Goal: Information Seeking & Learning: Check status

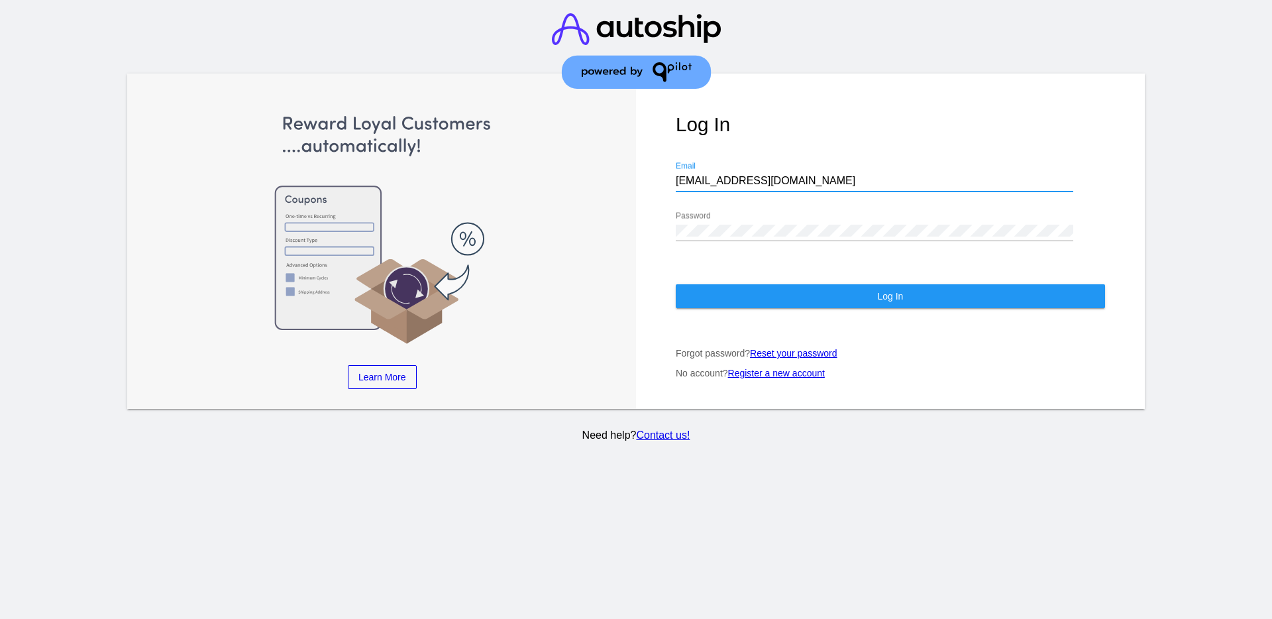
drag, startPoint x: 735, startPoint y: 177, endPoint x: 621, endPoint y: 175, distance: 113.9
click at [621, 175] on div "Learn More Learn How Learn More Learn How Learn More Learn How ‹ › Log In [EMAI…" at bounding box center [635, 241] width 1017 height 335
paste input "[EMAIL_ADDRESS][DOMAIN_NAME]"
type input "[EMAIL_ADDRESS][DOMAIN_NAME]"
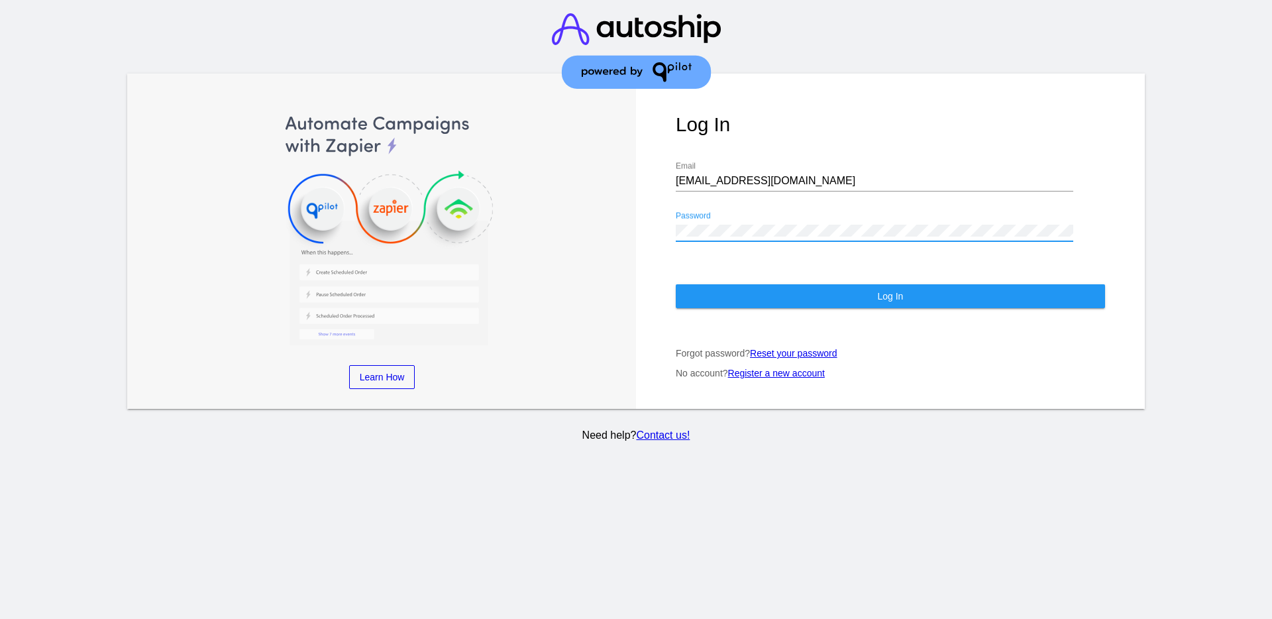
click at [633, 226] on div "Learn More Learn How Learn More Learn How Learn More Learn How ‹ › Log In [EMAI…" at bounding box center [635, 241] width 1017 height 335
click at [730, 286] on button "Log In" at bounding box center [890, 296] width 429 height 24
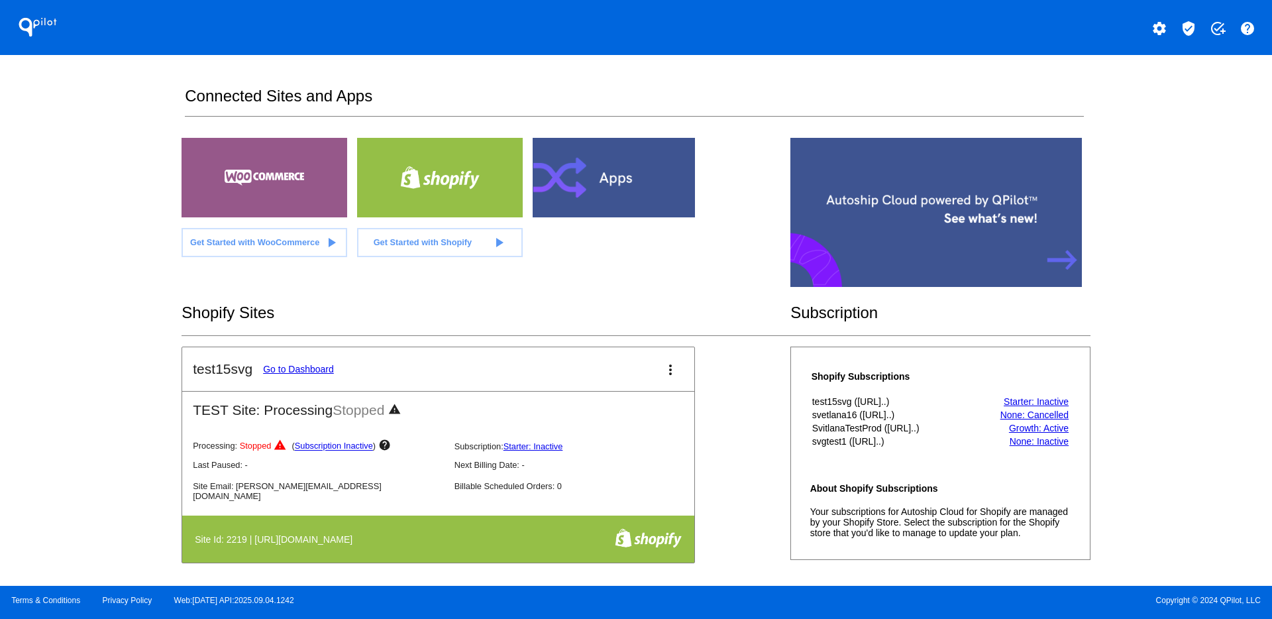
click at [1183, 36] on mat-icon "verified_user" at bounding box center [1188, 29] width 16 height 16
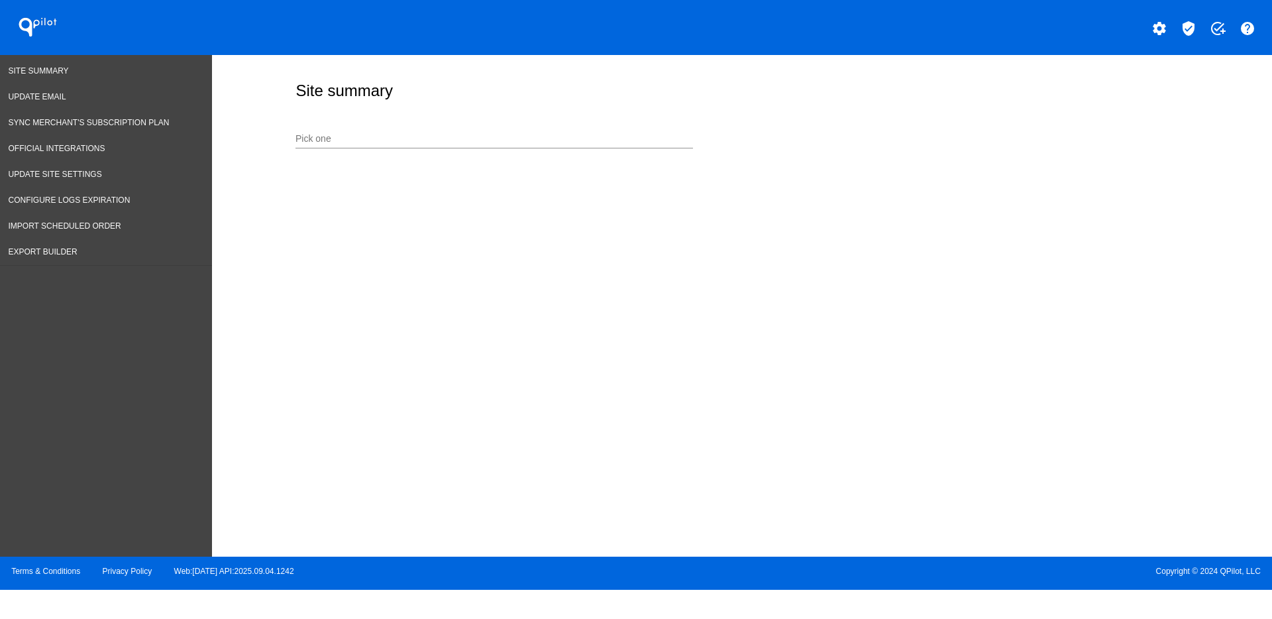
click at [462, 127] on div "Pick one" at bounding box center [493, 136] width 397 height 26
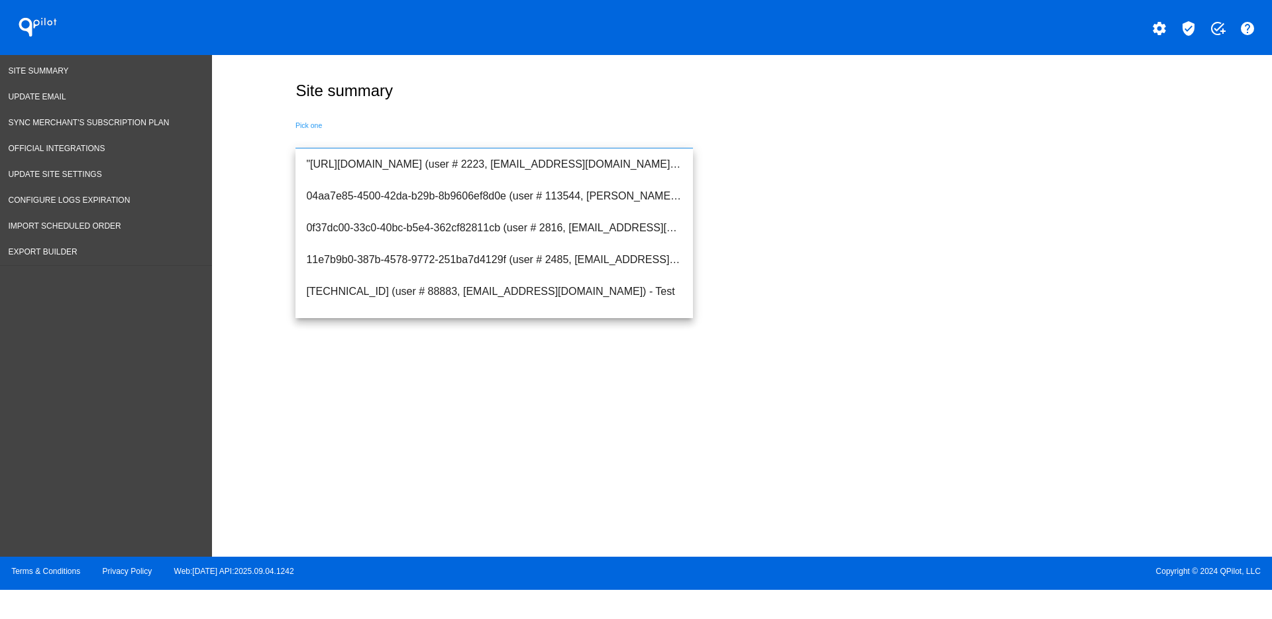
click at [462, 135] on input "Pick one" at bounding box center [493, 139] width 397 height 11
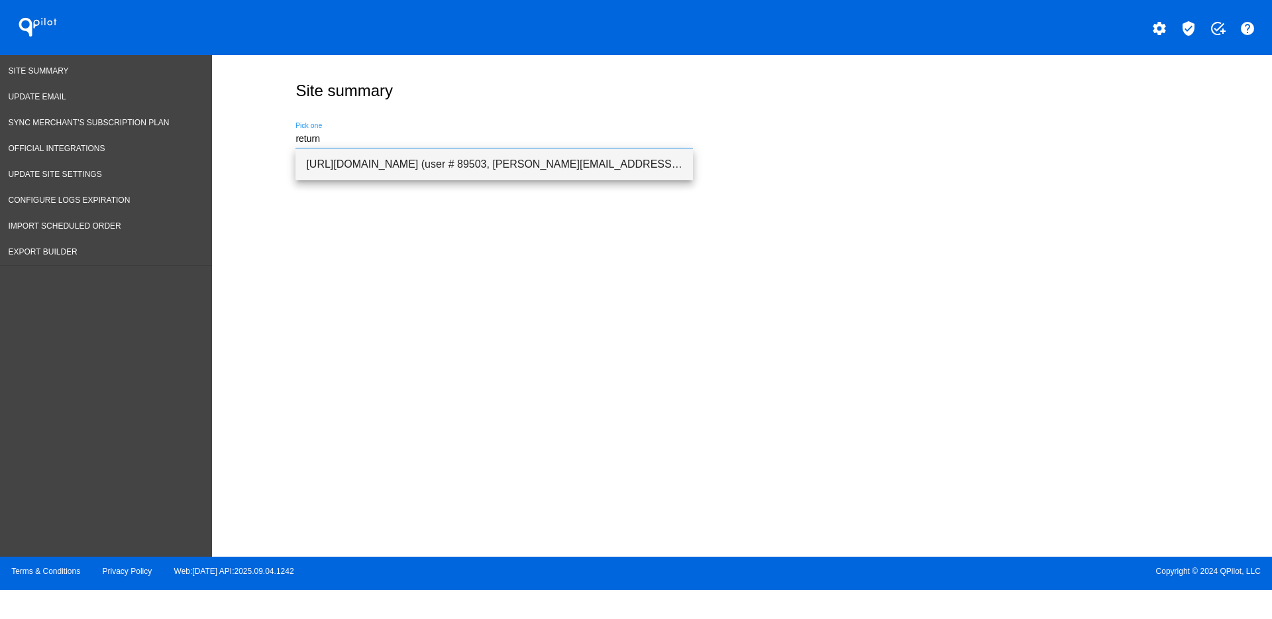
click at [470, 156] on span "[URL][DOMAIN_NAME] (user # 89503, [PERSON_NAME][EMAIL_ADDRESS][PERSON_NAME][DOM…" at bounding box center [494, 164] width 376 height 32
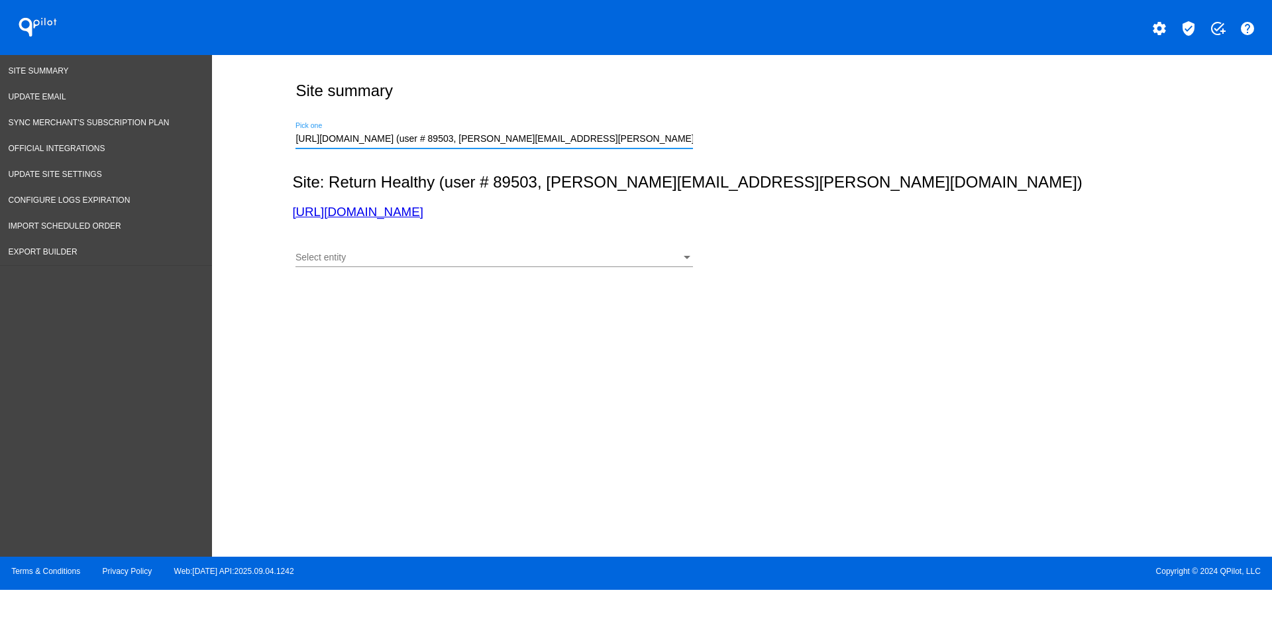
click at [507, 264] on div "Select entity Select entity" at bounding box center [493, 254] width 397 height 26
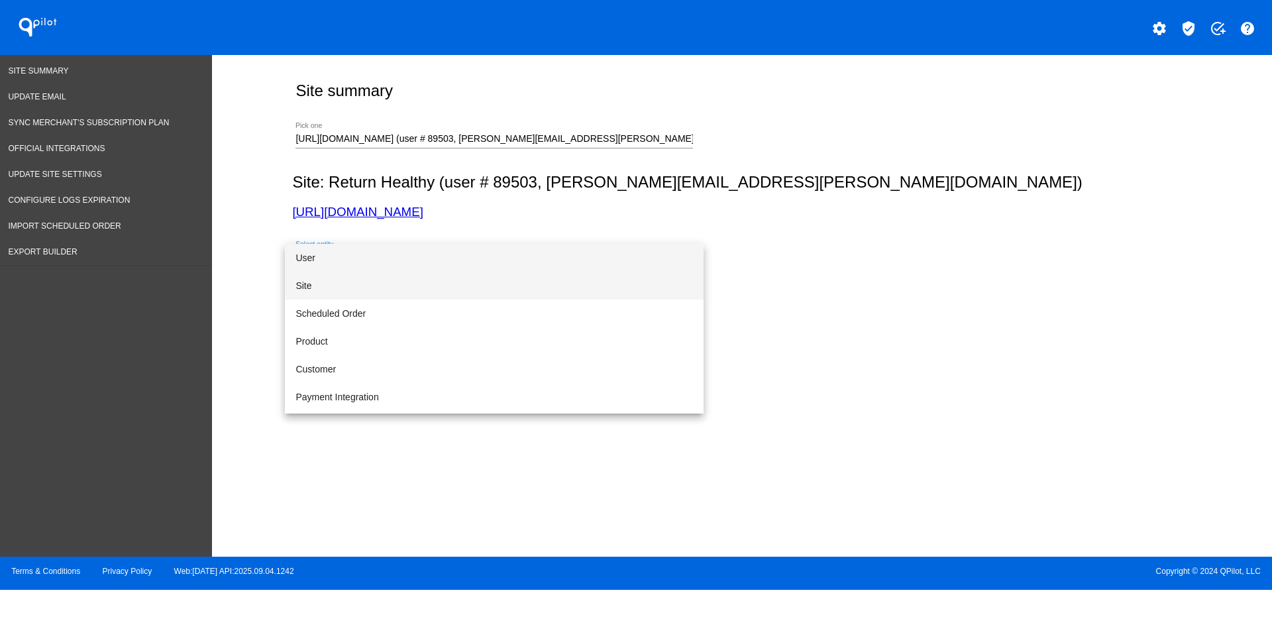
click at [497, 287] on span "Site" at bounding box center [493, 286] width 397 height 28
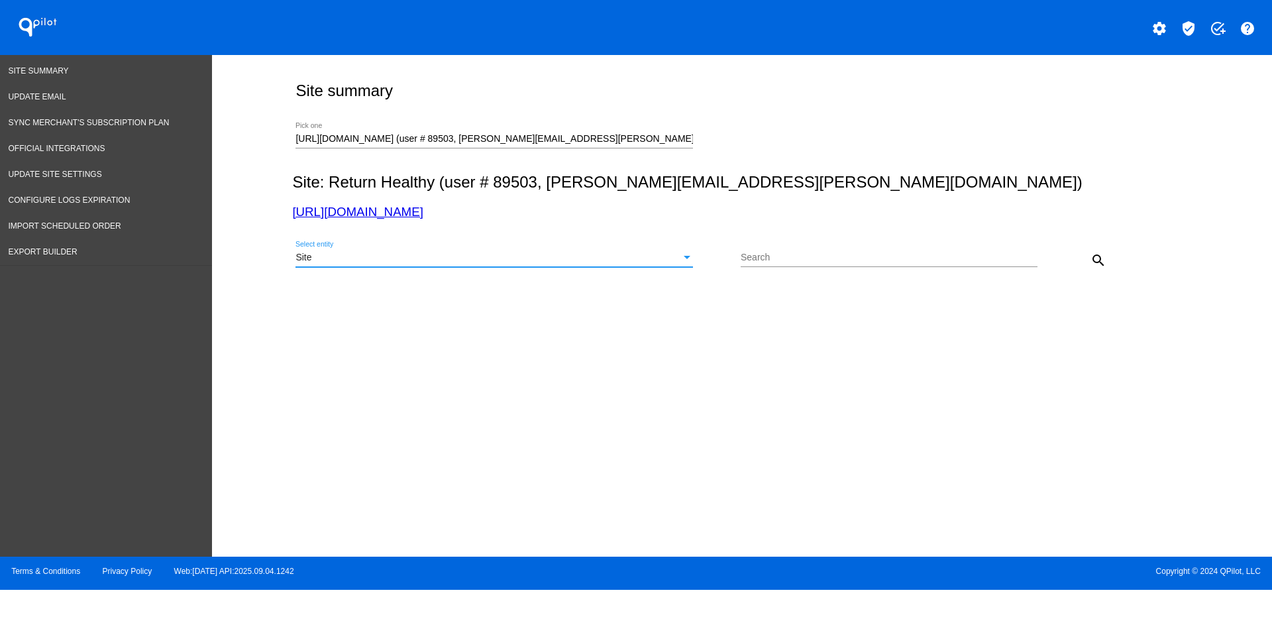
click at [1093, 257] on mat-icon "search" at bounding box center [1098, 260] width 16 height 16
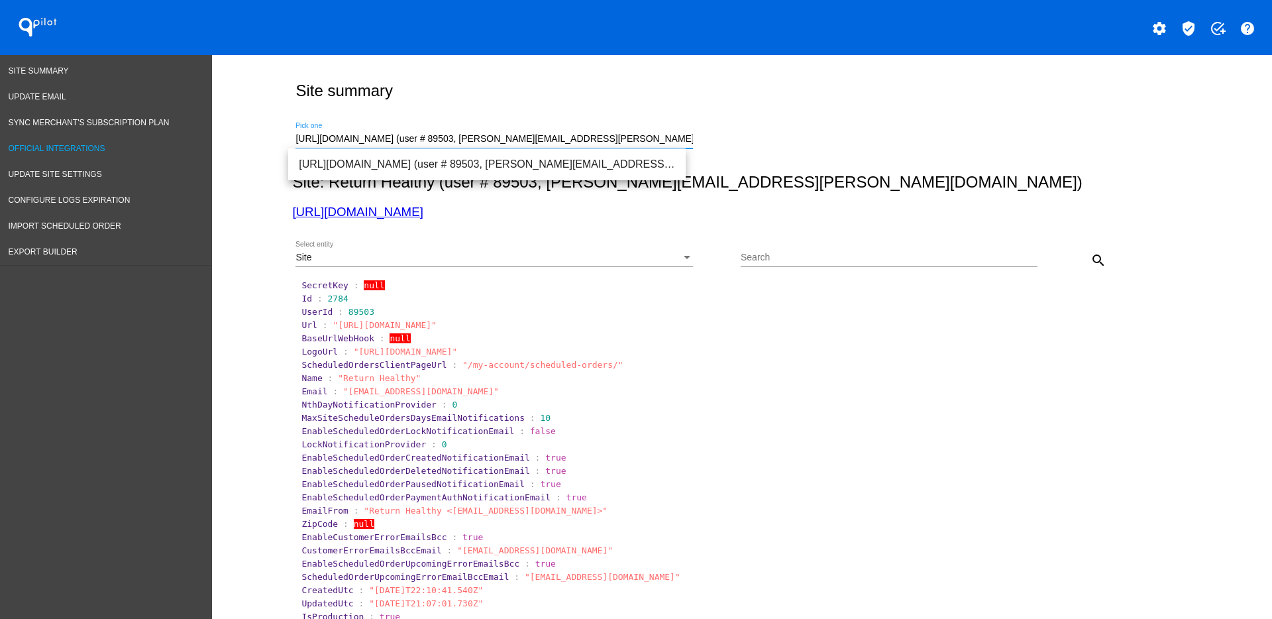
drag, startPoint x: 628, startPoint y: 142, endPoint x: 185, endPoint y: 156, distance: 443.3
click at [427, 173] on span "[URL][DOMAIN_NAME] (user # 105227, [EMAIL_ADDRESS][PERSON_NAME][DOMAIN_NAME]) -…" at bounding box center [487, 164] width 376 height 32
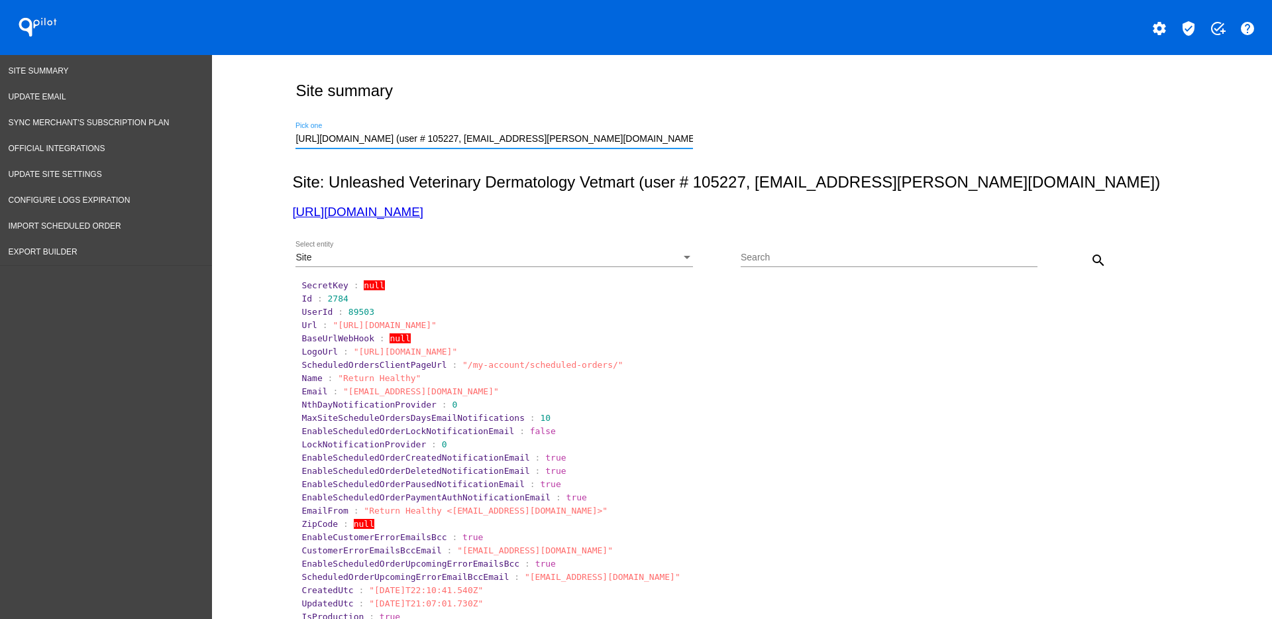
scroll to position [0, 21]
click at [1099, 259] on button "search" at bounding box center [1098, 259] width 26 height 26
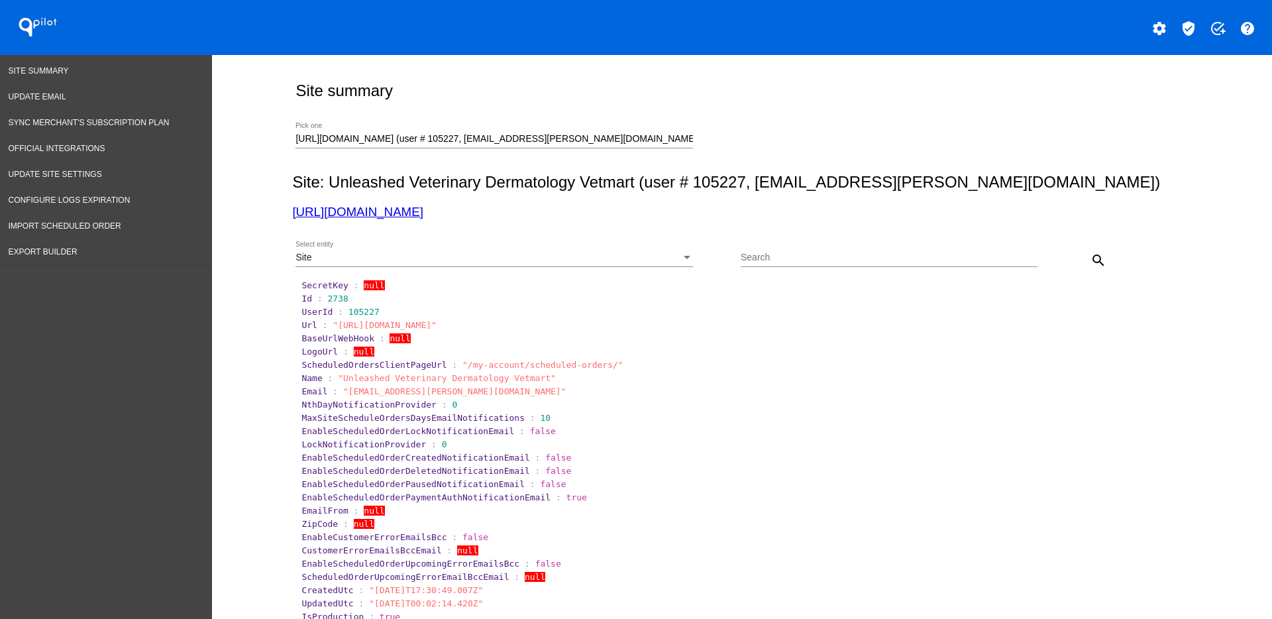
drag, startPoint x: 286, startPoint y: 141, endPoint x: 296, endPoint y: 142, distance: 10.0
click at [296, 142] on div "[URL][DOMAIN_NAME] (user # 105227, [EMAIL_ADDRESS][PERSON_NAME][DOMAIN_NAME]) -…" at bounding box center [738, 136] width 893 height 47
drag, startPoint x: 290, startPoint y: 141, endPoint x: 888, endPoint y: 163, distance: 598.4
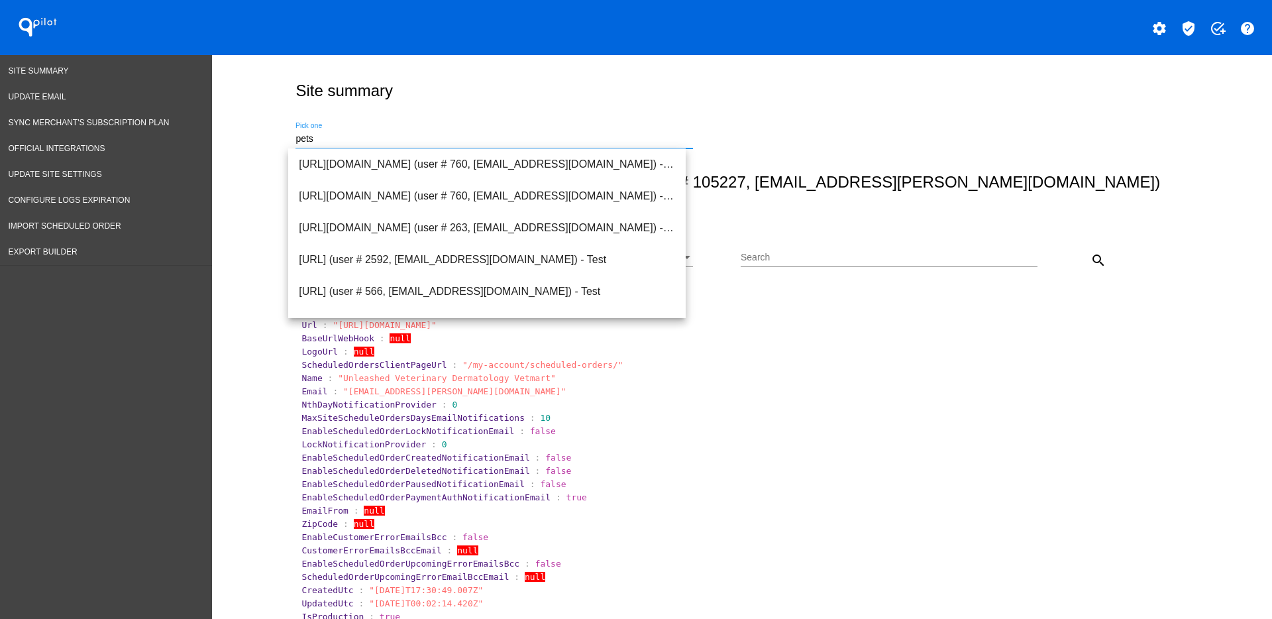
scroll to position [0, 0]
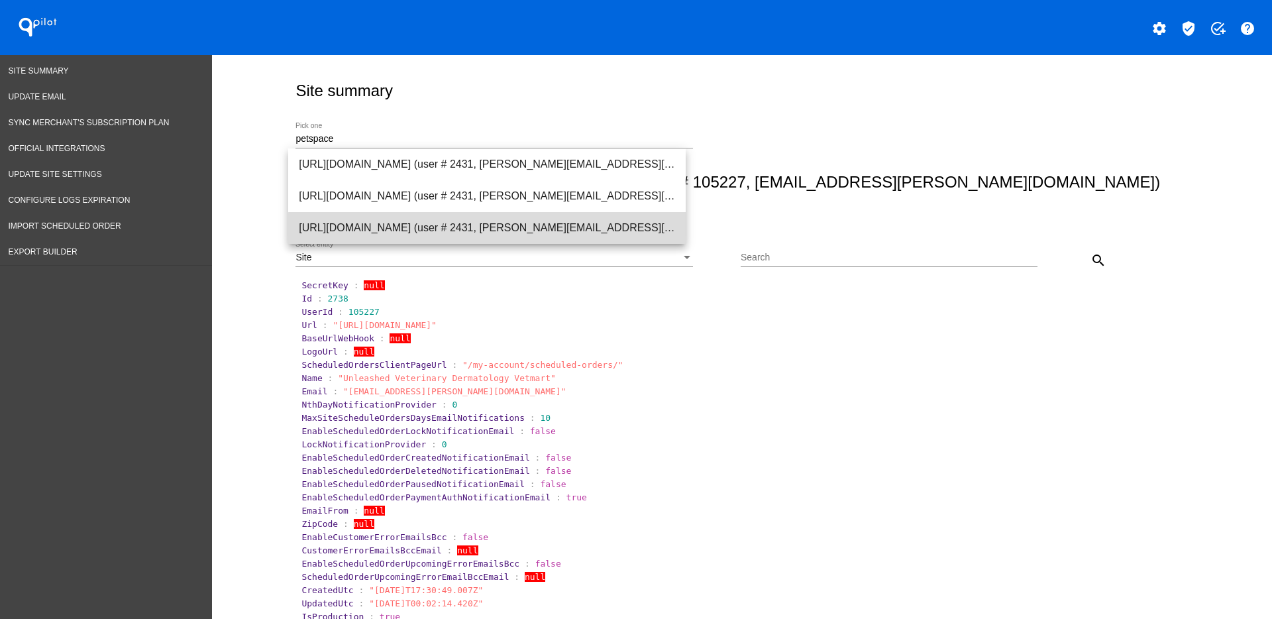
click at [513, 238] on span "[URL][DOMAIN_NAME] (user # 2431, [PERSON_NAME][EMAIL_ADDRESS][PERSON_NAME][DOMA…" at bounding box center [487, 228] width 376 height 32
type input "[URL][DOMAIN_NAME] (user # 2431, [PERSON_NAME][EMAIL_ADDRESS][PERSON_NAME][DOMA…"
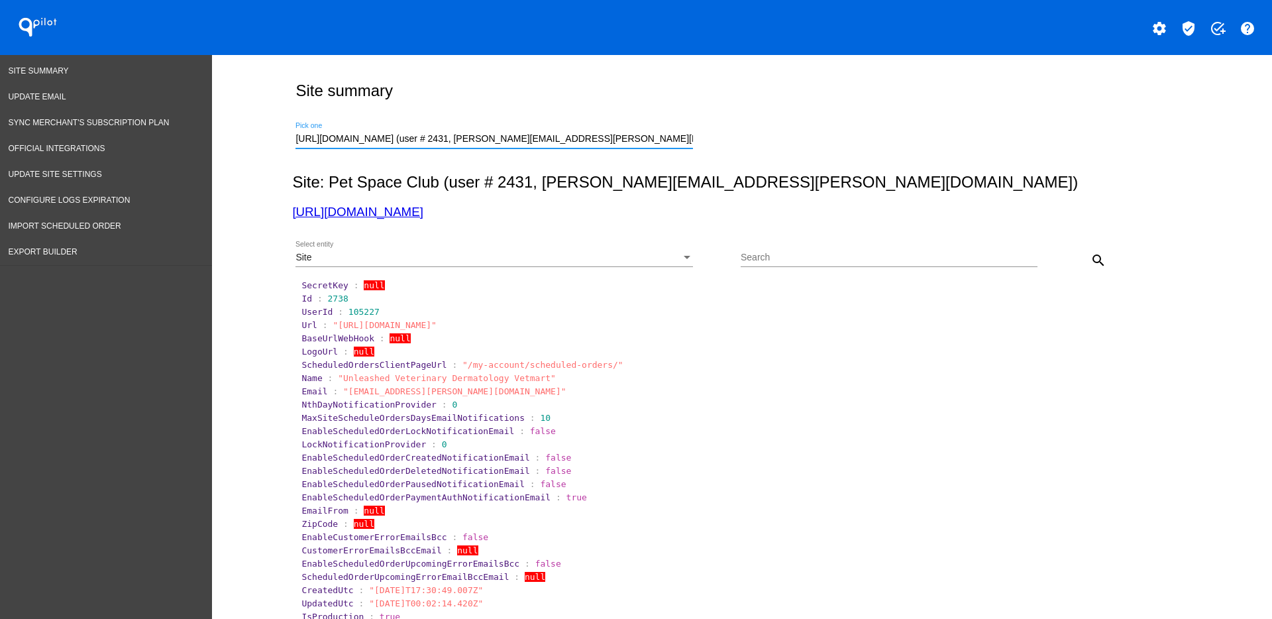
click at [1090, 265] on mat-icon "search" at bounding box center [1098, 260] width 16 height 16
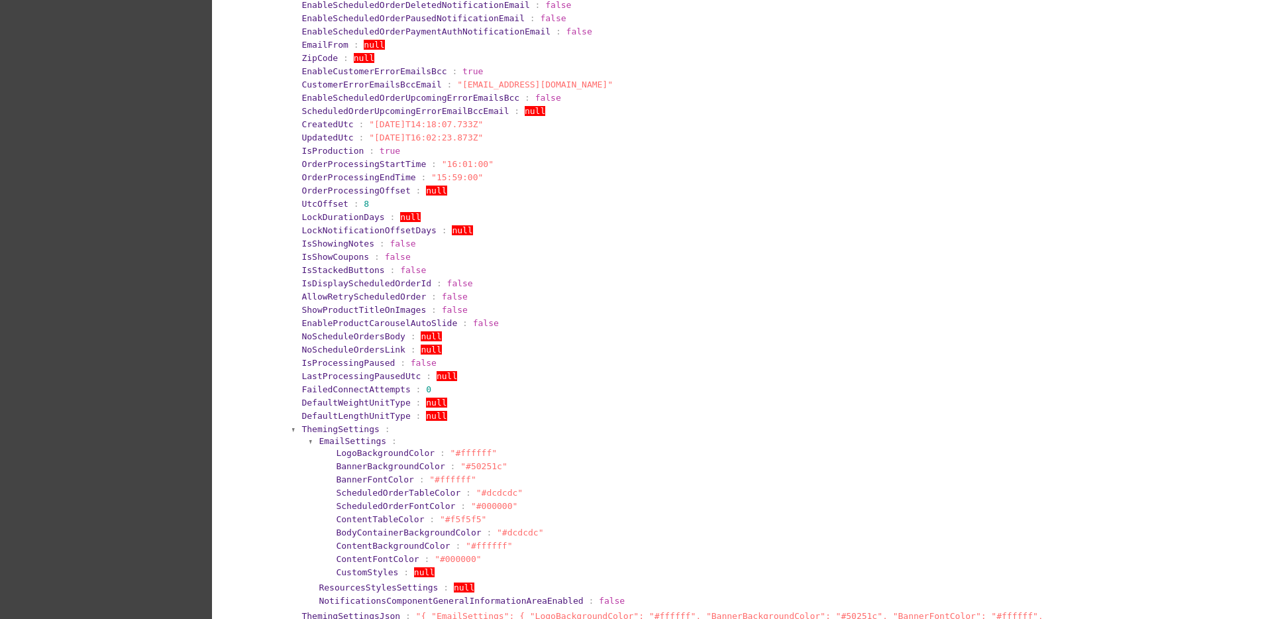
scroll to position [414, 0]
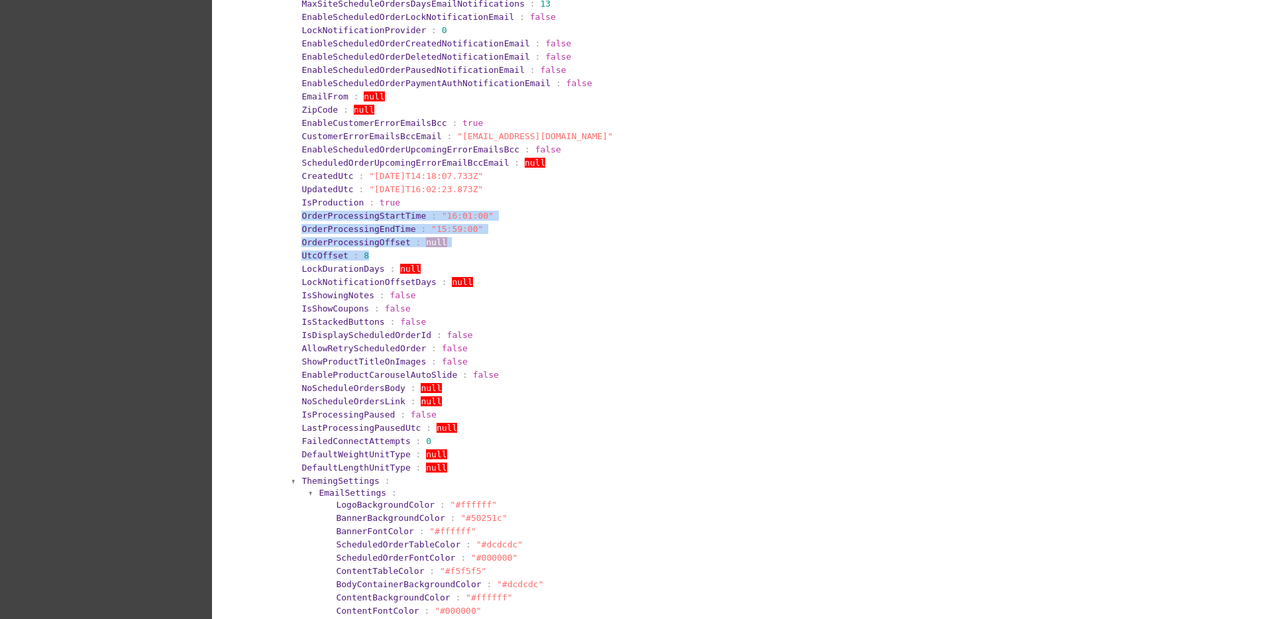
drag, startPoint x: 387, startPoint y: 256, endPoint x: 277, endPoint y: 215, distance: 117.1
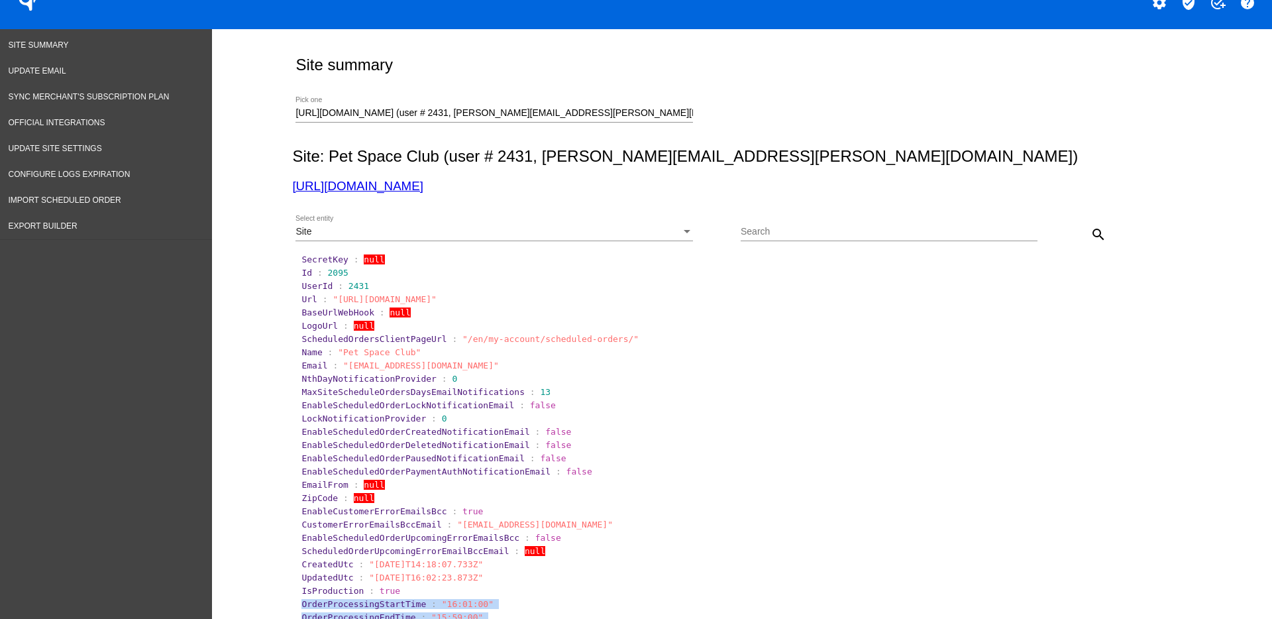
scroll to position [0, 0]
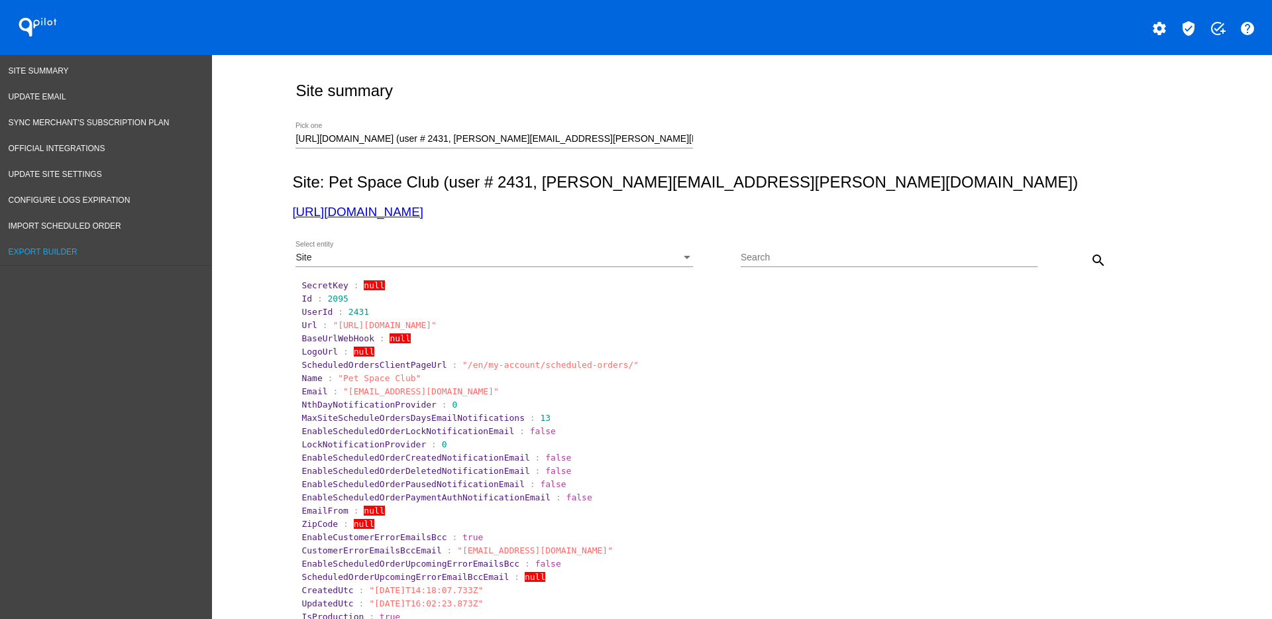
click at [61, 254] on span "Export Builder" at bounding box center [43, 251] width 69 height 9
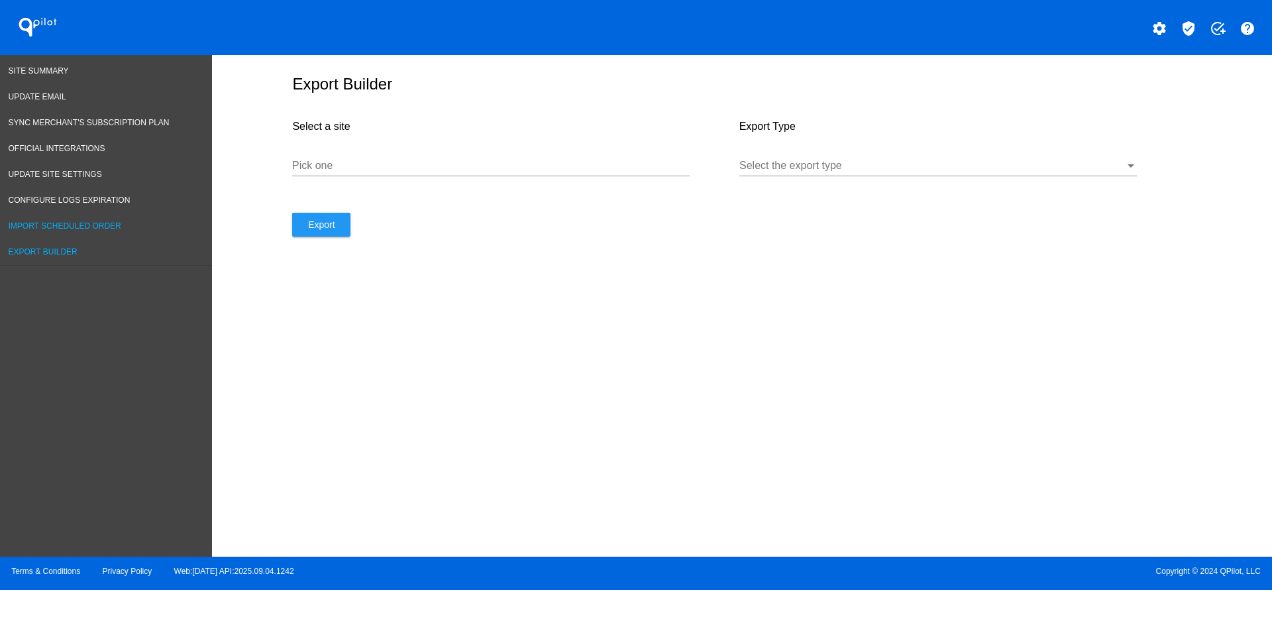
click at [77, 225] on span "Import Scheduled Order" at bounding box center [65, 225] width 113 height 9
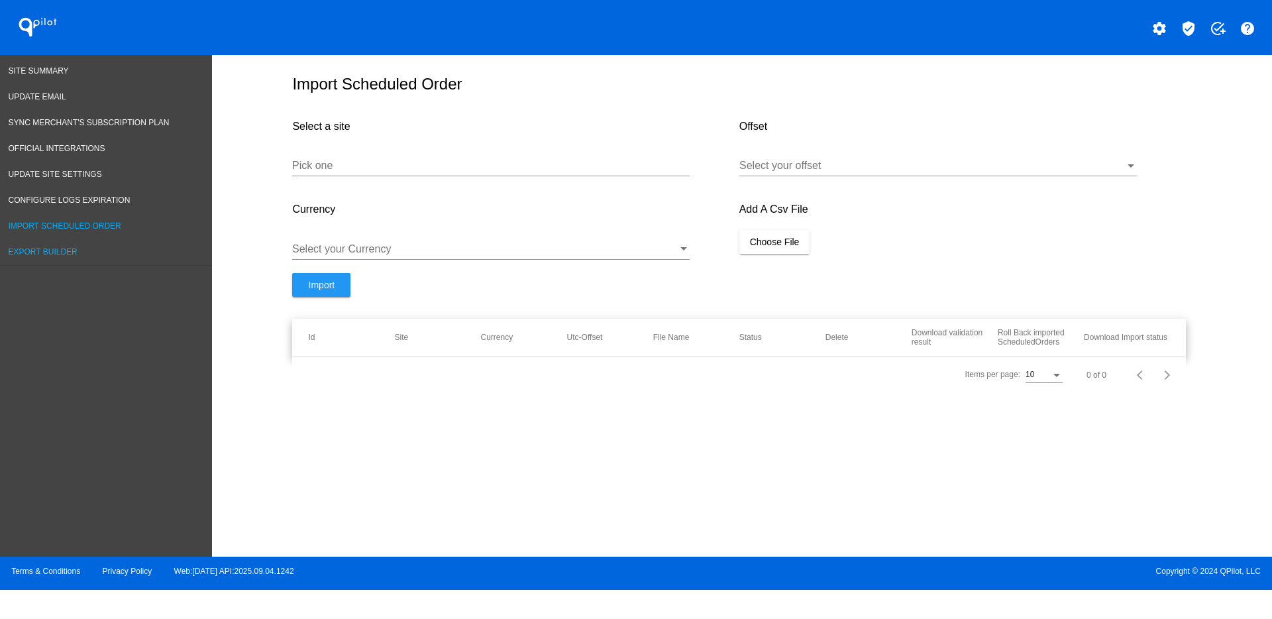
click at [60, 248] on span "Export Builder" at bounding box center [43, 251] width 69 height 9
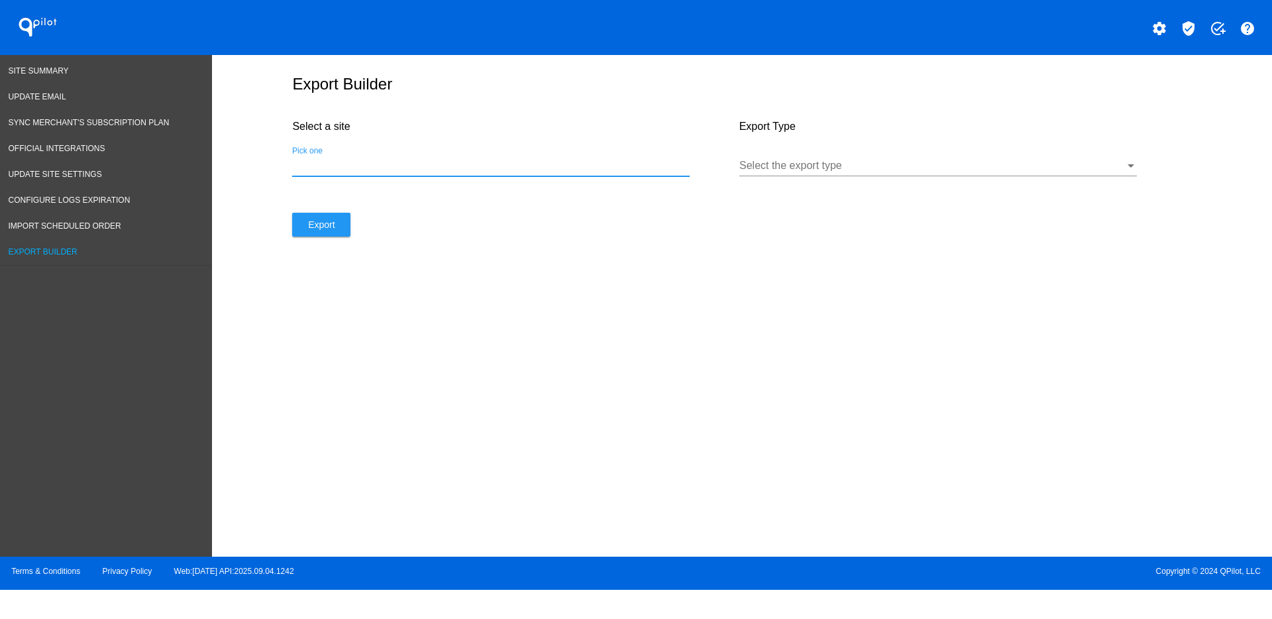
click at [443, 161] on input "Pick one" at bounding box center [490, 166] width 397 height 12
paste input "[URL][DOMAIN_NAME]"
type input "[URL][DOMAIN_NAME]"
click at [844, 161] on div "Select the export type" at bounding box center [937, 161] width 397 height 30
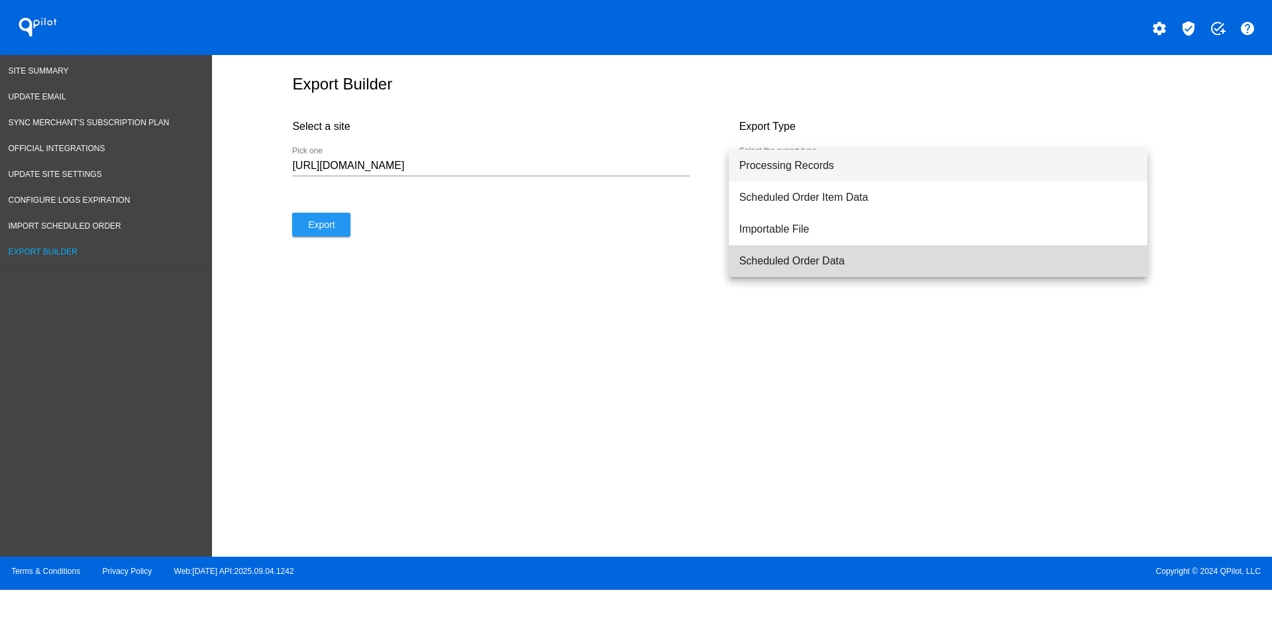
click at [815, 270] on span "Scheduled Order Data" at bounding box center [937, 261] width 397 height 32
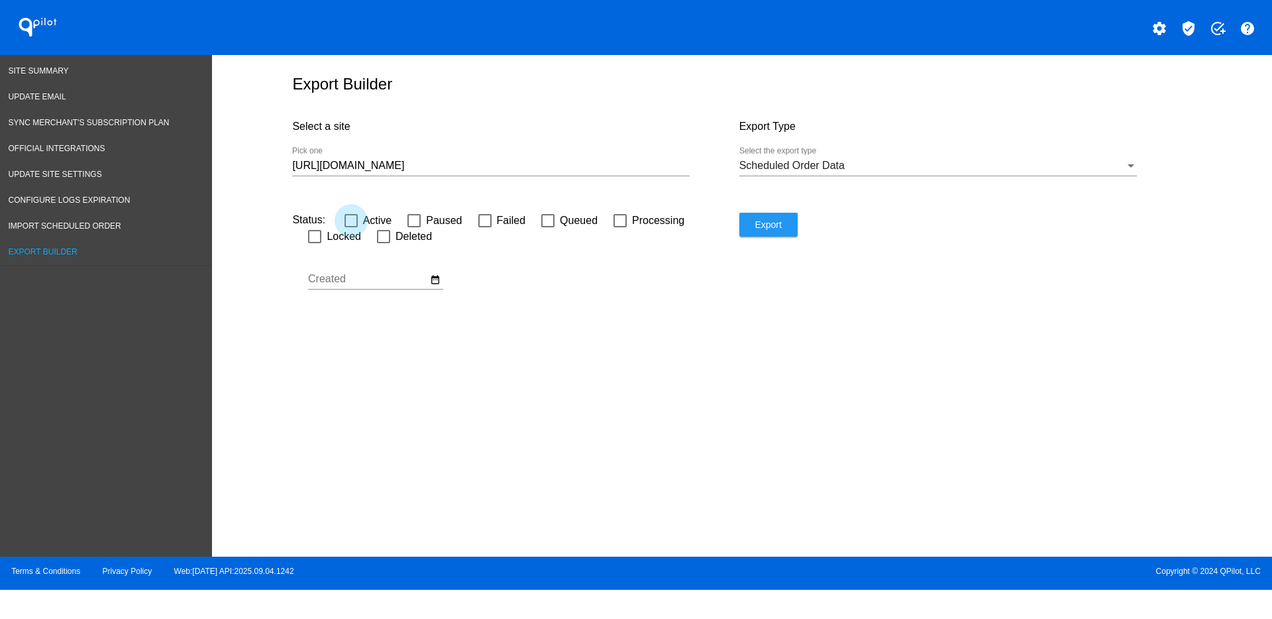
click at [370, 217] on span "Active" at bounding box center [377, 221] width 29 height 16
click at [351, 227] on input "Active" at bounding box center [350, 227] width 1 height 1
checkbox input "true"
click at [774, 221] on span "Export" at bounding box center [767, 224] width 26 height 11
click at [526, 176] on div "[URL][DOMAIN_NAME] Pick one" at bounding box center [490, 167] width 397 height 43
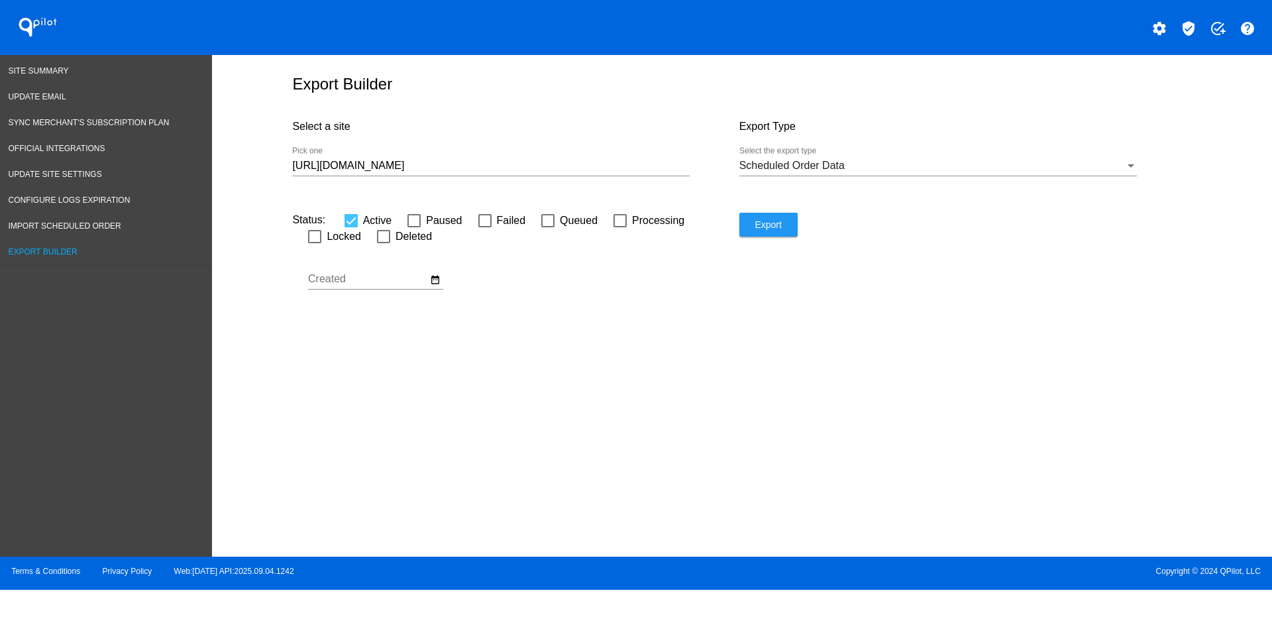
click at [527, 166] on input "[URL][DOMAIN_NAME]" at bounding box center [490, 166] width 397 height 12
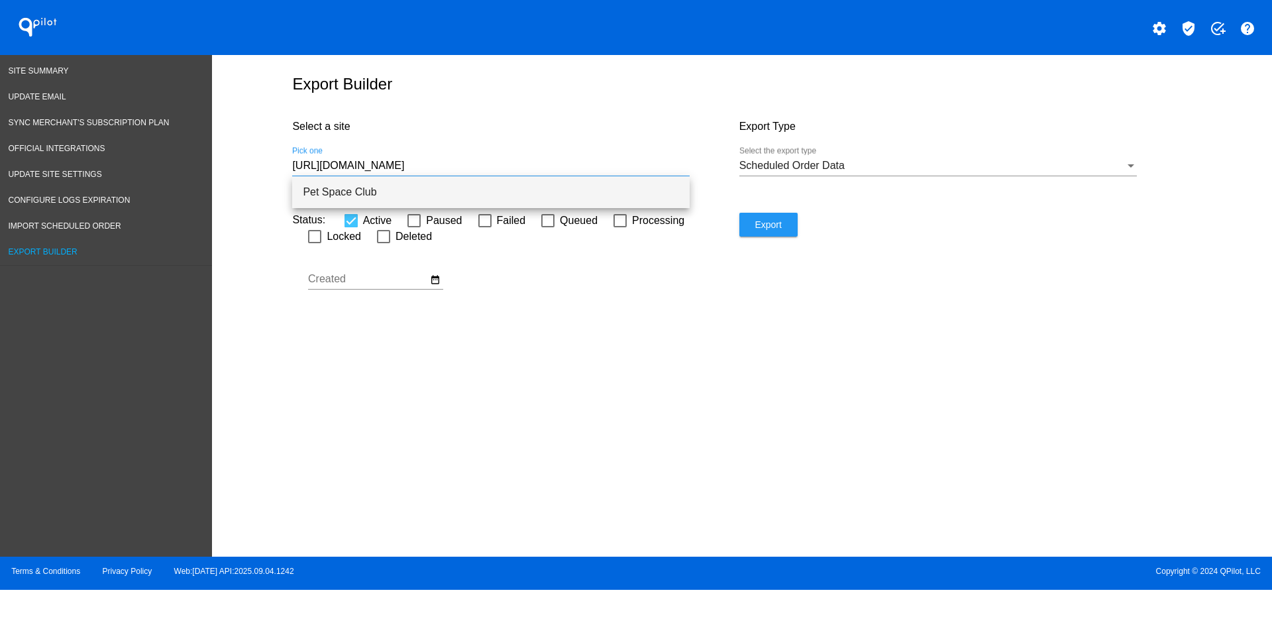
click at [528, 196] on span "Pet Space Club" at bounding box center [491, 192] width 376 height 32
type input "Pet Space Club"
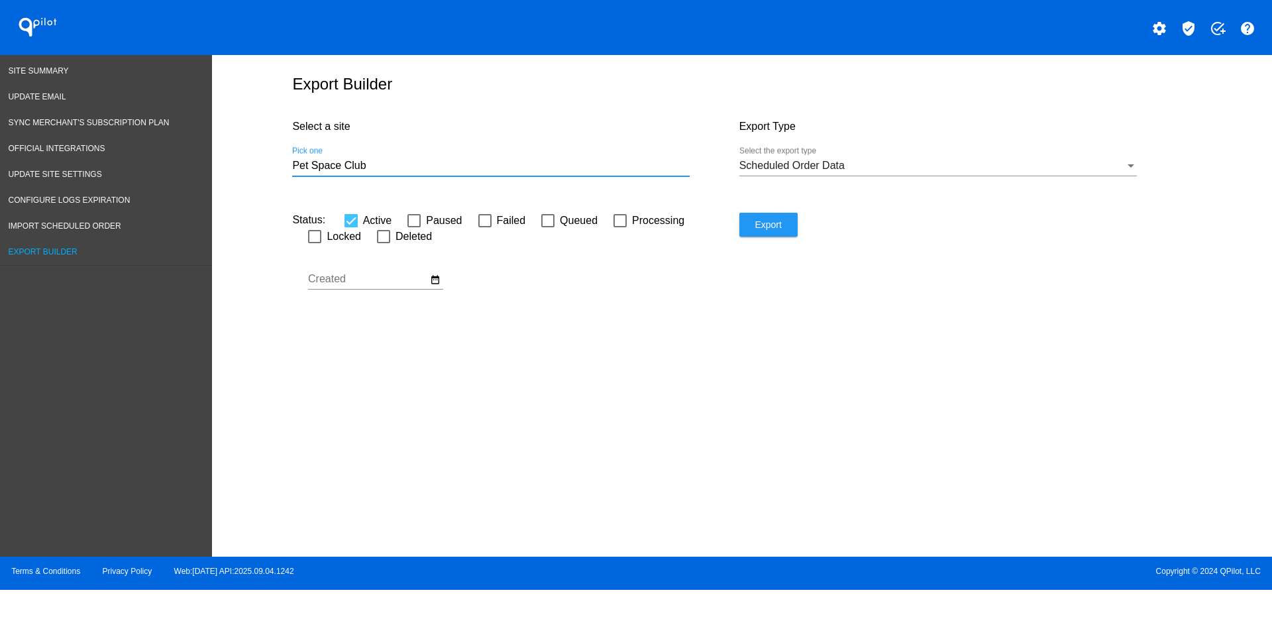
click at [795, 232] on button "Export" at bounding box center [768, 225] width 58 height 24
click at [46, 72] on span "Site Summary" at bounding box center [39, 70] width 60 height 9
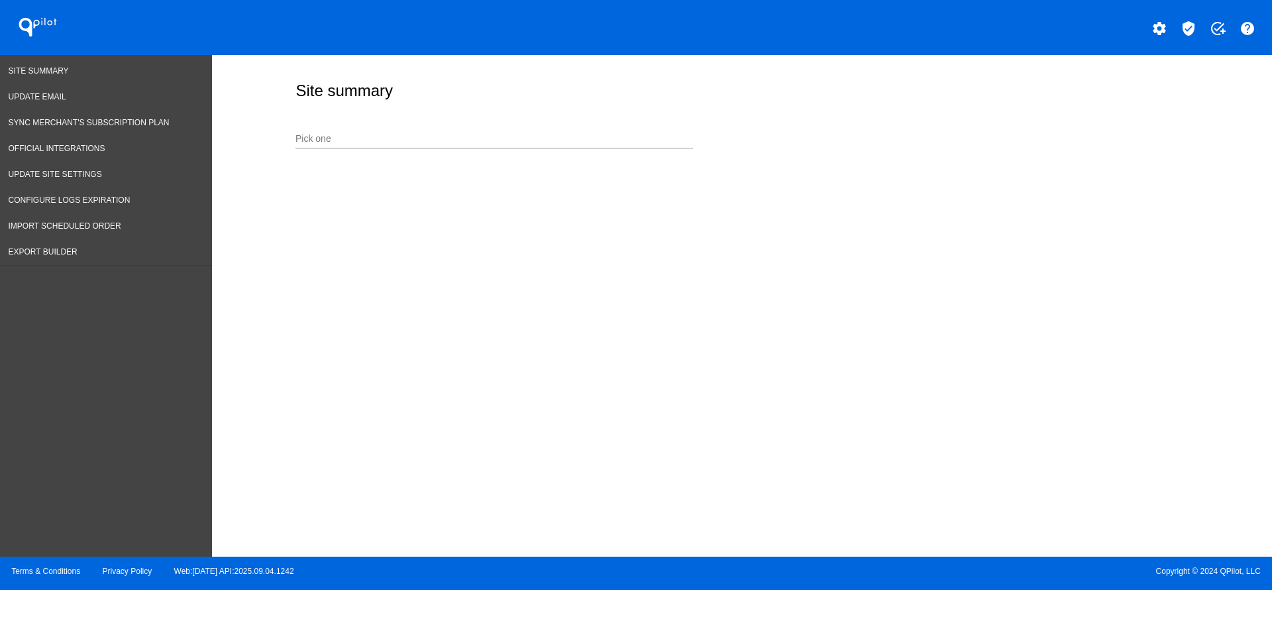
click at [462, 140] on input "Pick one" at bounding box center [493, 139] width 397 height 11
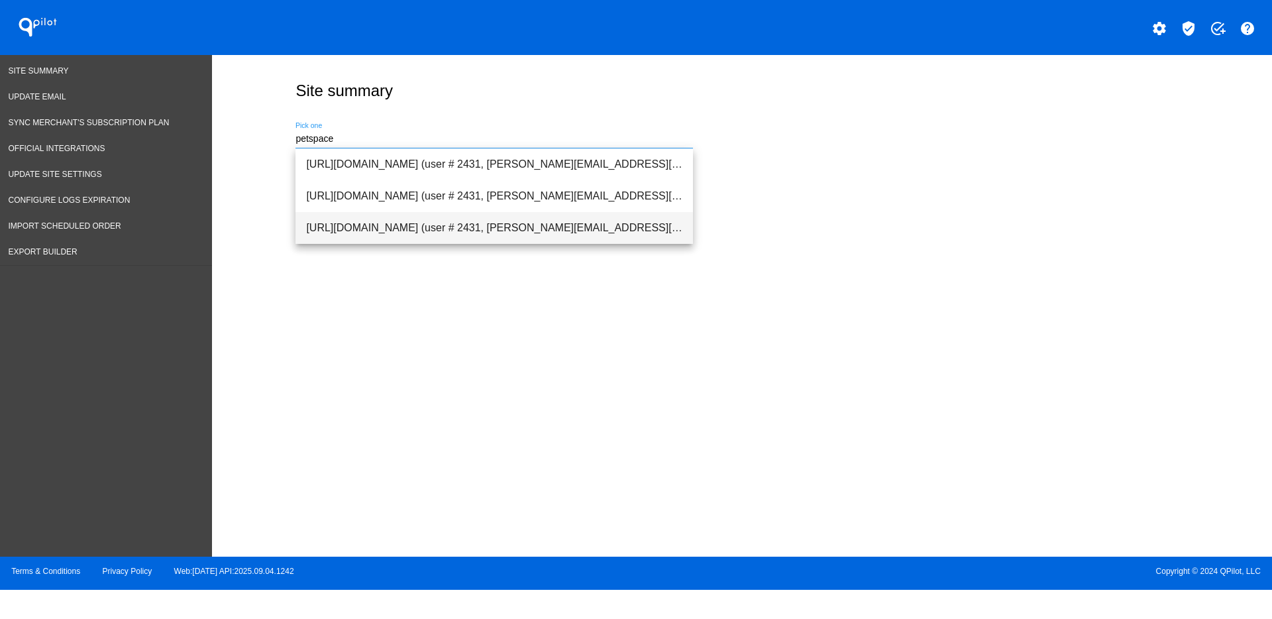
click at [467, 231] on span "[URL][DOMAIN_NAME] (user # 2431, [PERSON_NAME][EMAIL_ADDRESS][PERSON_NAME][DOMA…" at bounding box center [494, 228] width 376 height 32
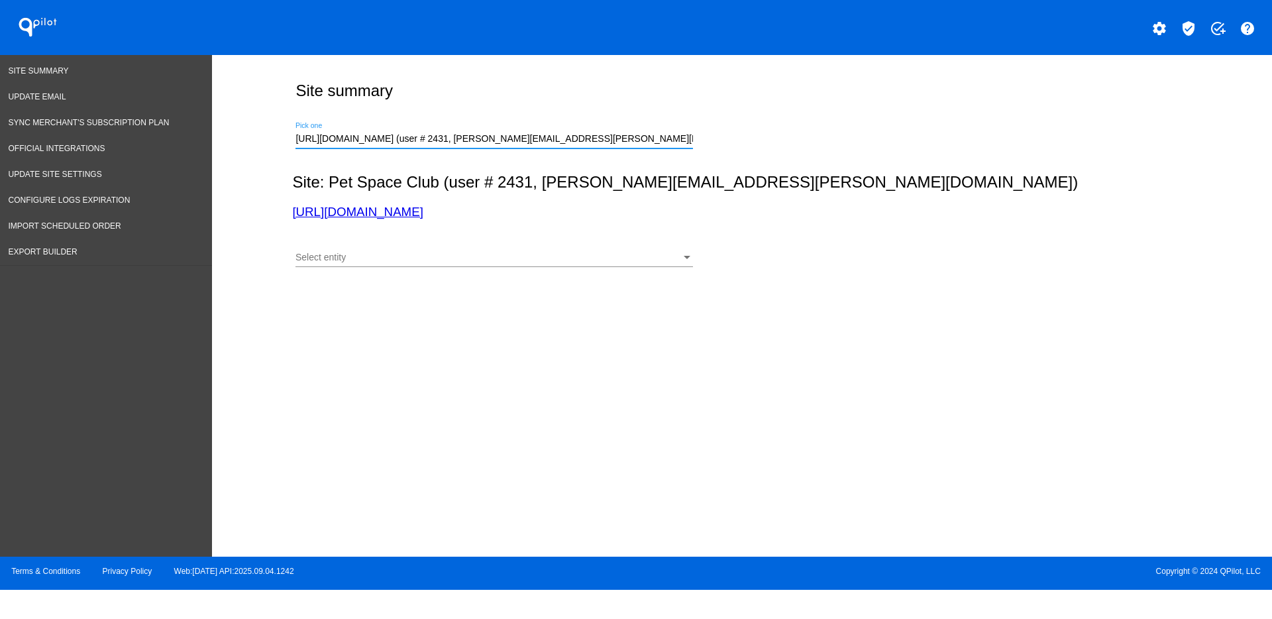
click at [494, 262] on div "Select entity" at bounding box center [487, 257] width 385 height 11
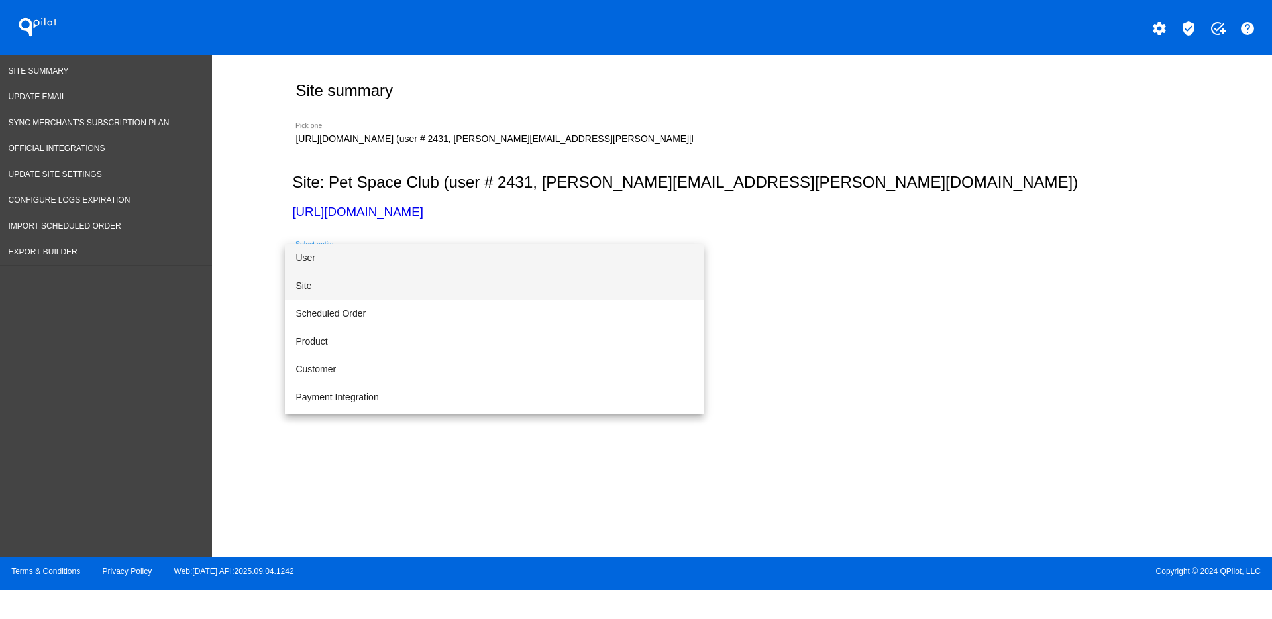
click at [444, 287] on span "Site" at bounding box center [493, 286] width 397 height 28
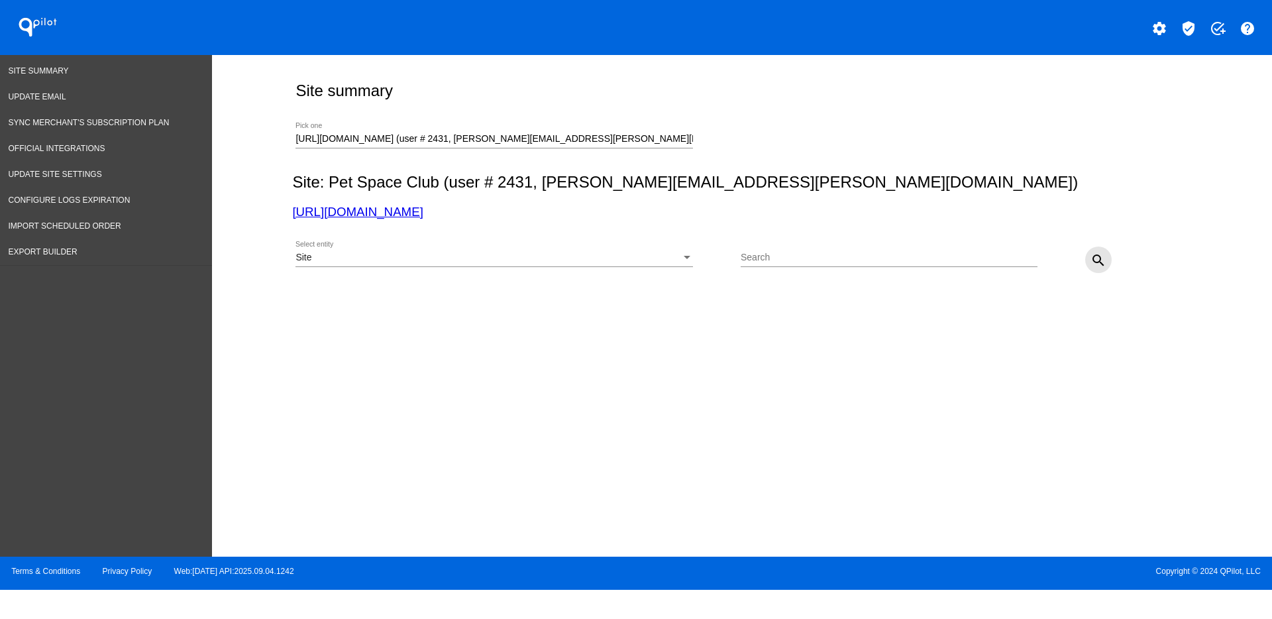
click at [1090, 254] on mat-icon "search" at bounding box center [1098, 260] width 16 height 16
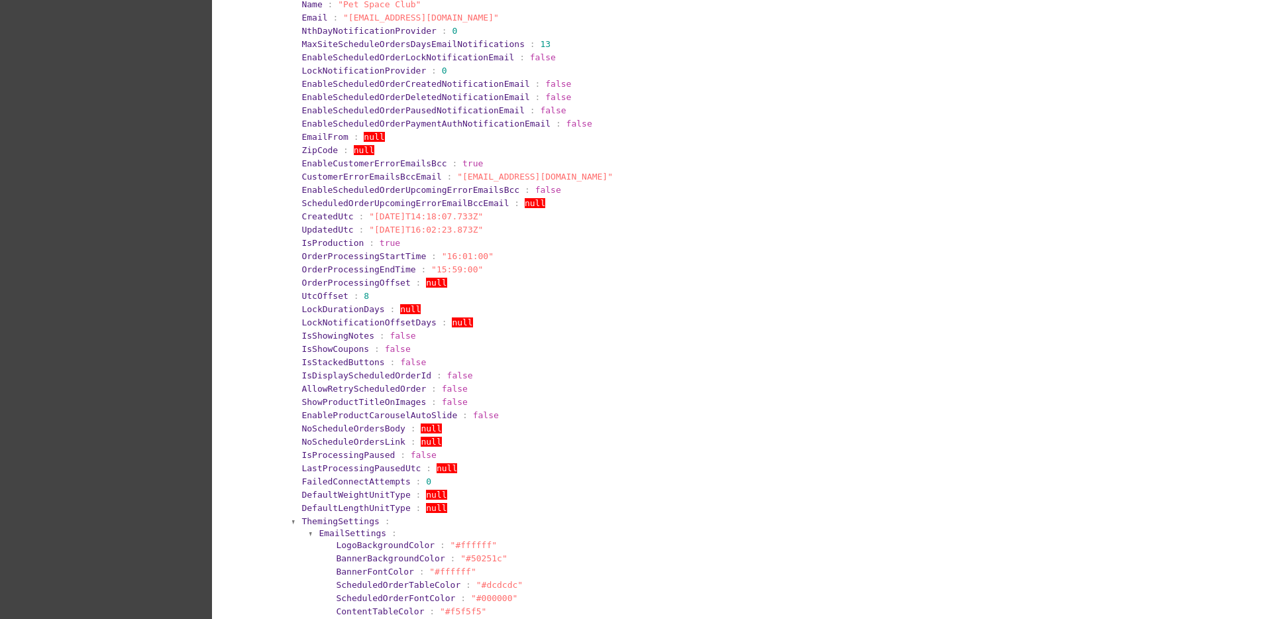
scroll to position [414, 0]
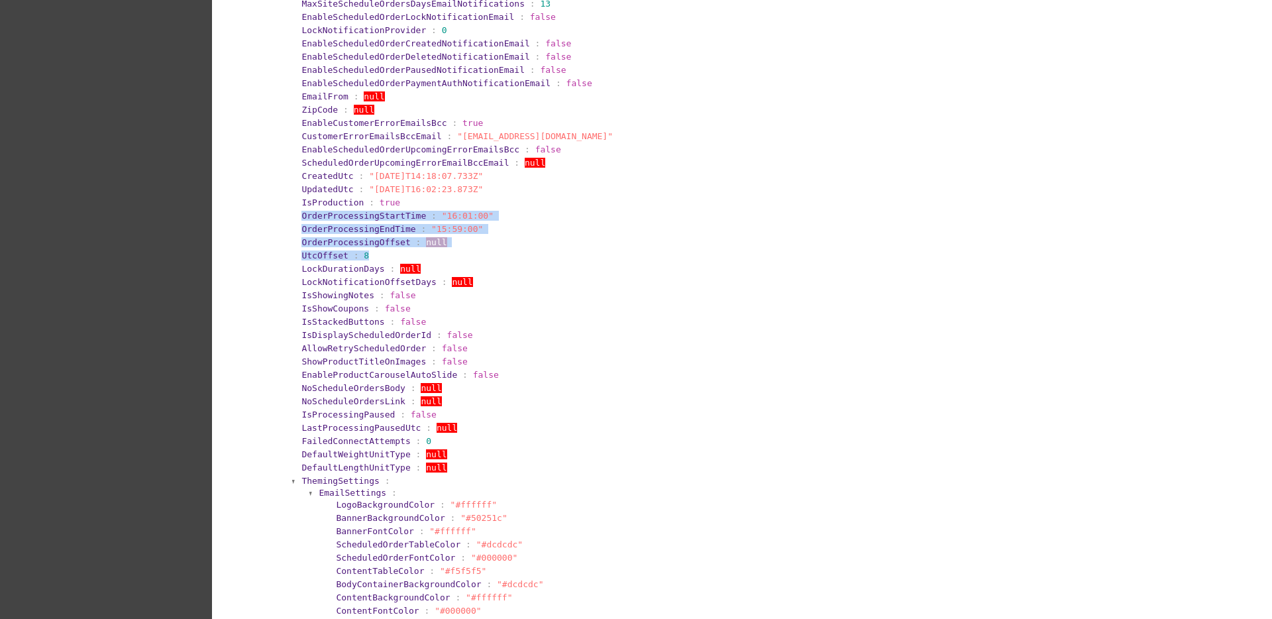
drag, startPoint x: 286, startPoint y: 213, endPoint x: 376, endPoint y: 254, distance: 98.7
copy section "OrderProcessingStartTime : "16:01:00" OrderProcessingEndTime : "15:59:00" Order…"
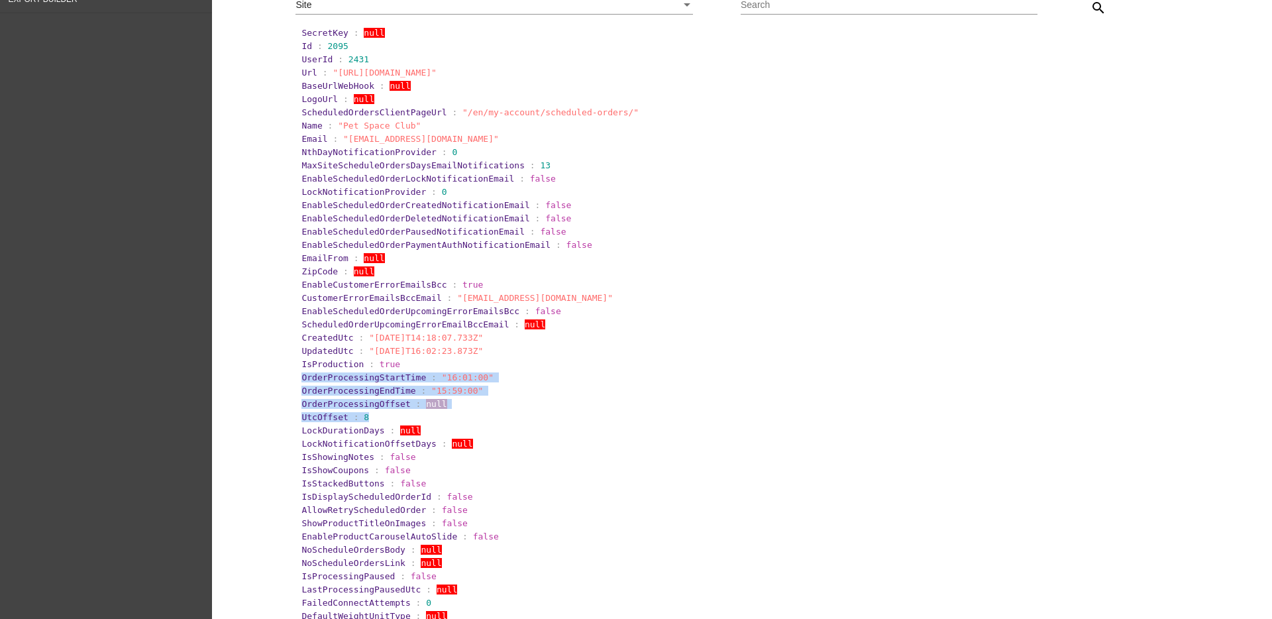
scroll to position [248, 0]
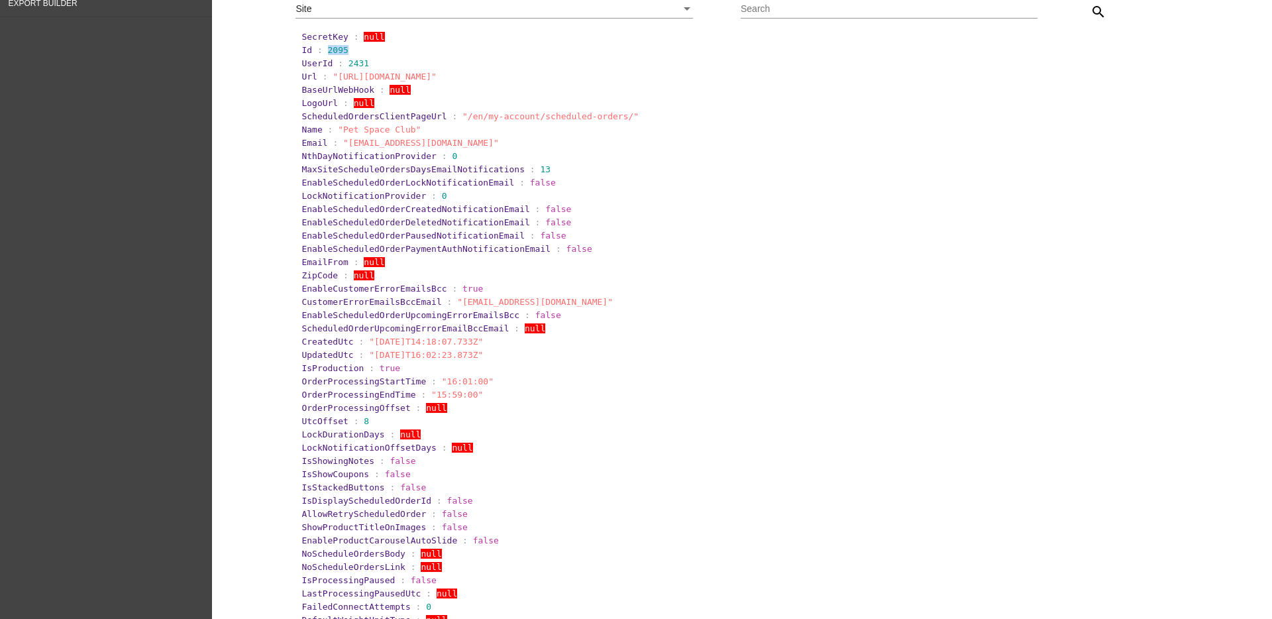
drag, startPoint x: 317, startPoint y: 49, endPoint x: 355, endPoint y: 50, distance: 38.4
click at [355, 50] on section "Id : 2095" at bounding box center [742, 50] width 882 height 10
copy span "2095"
drag, startPoint x: 289, startPoint y: 379, endPoint x: 482, endPoint y: 393, distance: 193.9
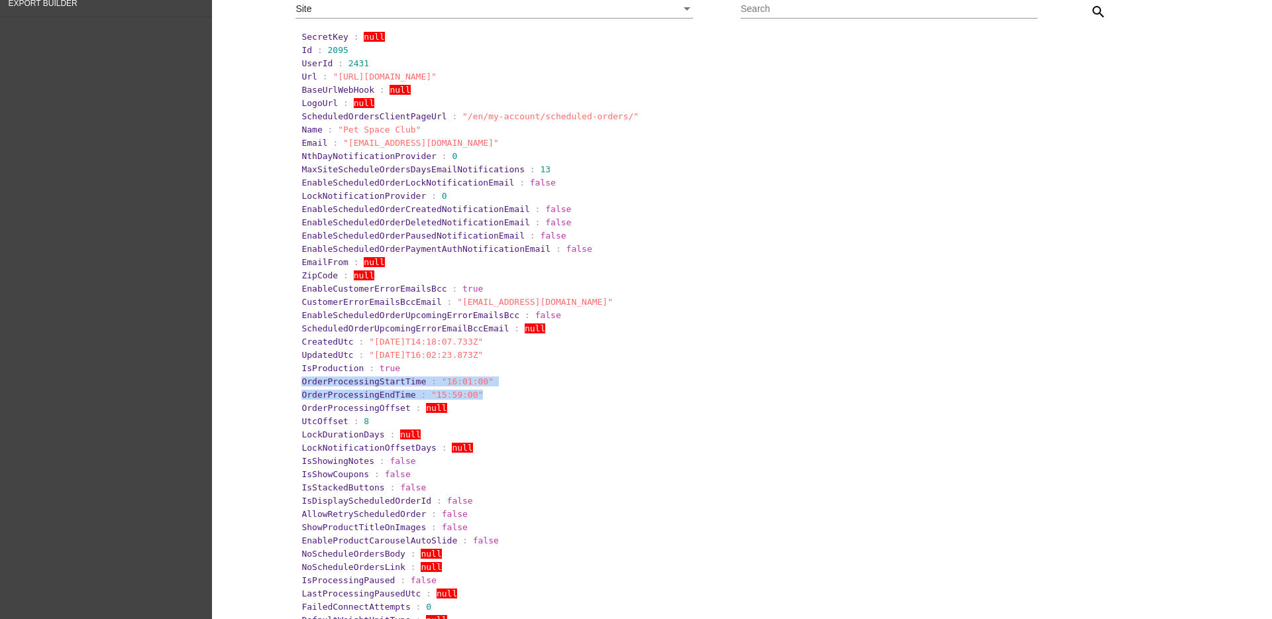
copy section "OrderProcessingStartTime : "16:01:00" OrderProcessingEndTime : "15:59:00""
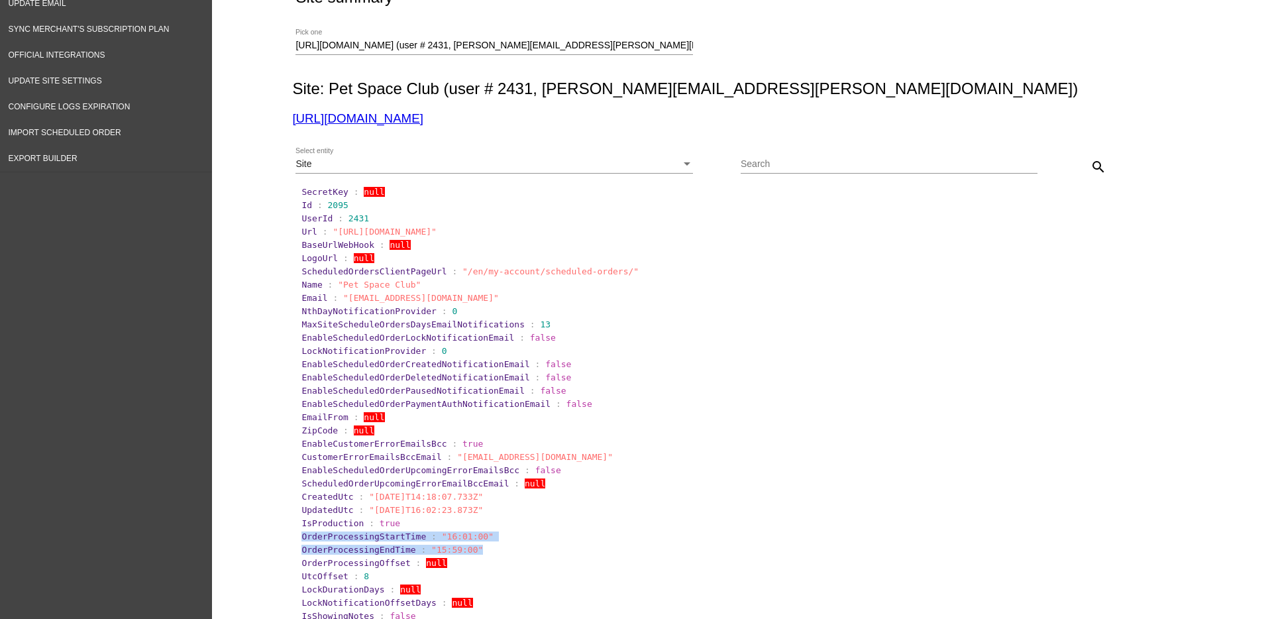
scroll to position [83, 0]
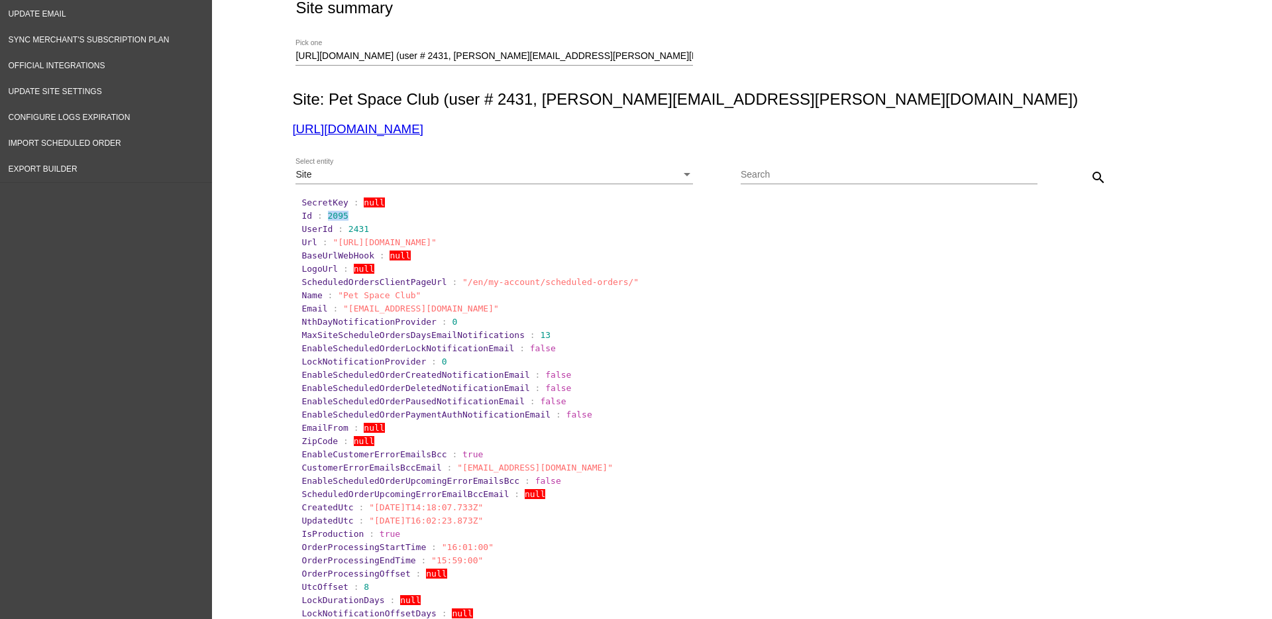
drag, startPoint x: 317, startPoint y: 211, endPoint x: 358, endPoint y: 211, distance: 41.1
click at [358, 211] on section "Id : 2095" at bounding box center [742, 216] width 882 height 10
copy span "2095"
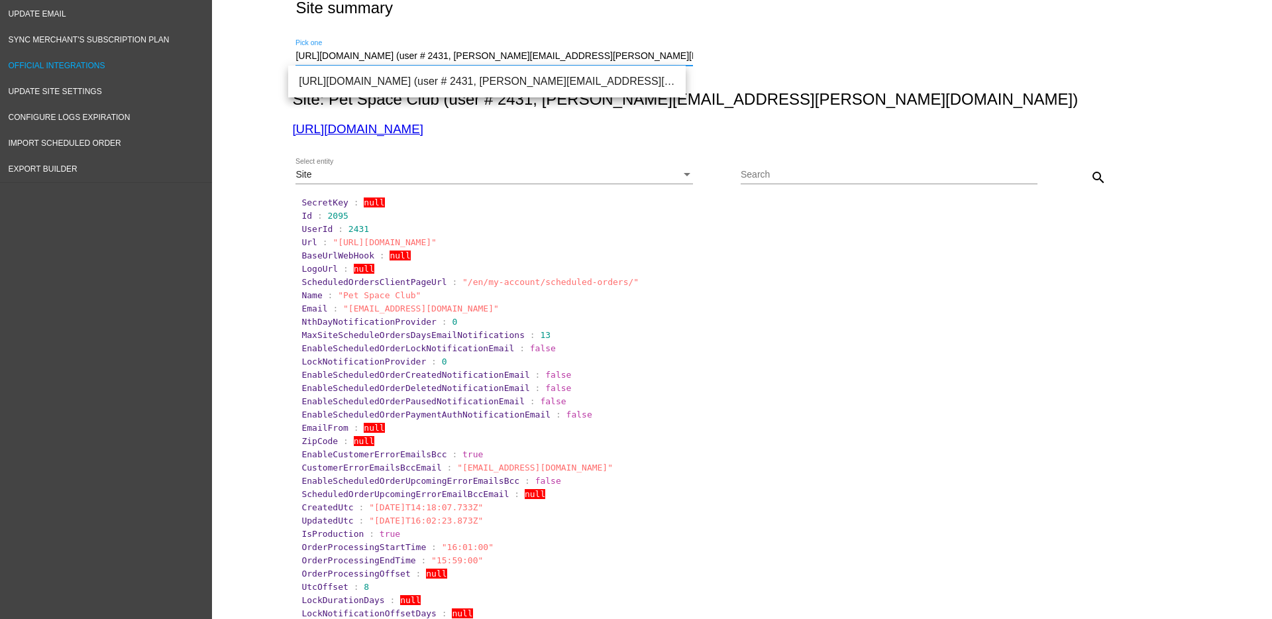
drag, startPoint x: 680, startPoint y: 51, endPoint x: 191, endPoint y: 58, distance: 489.5
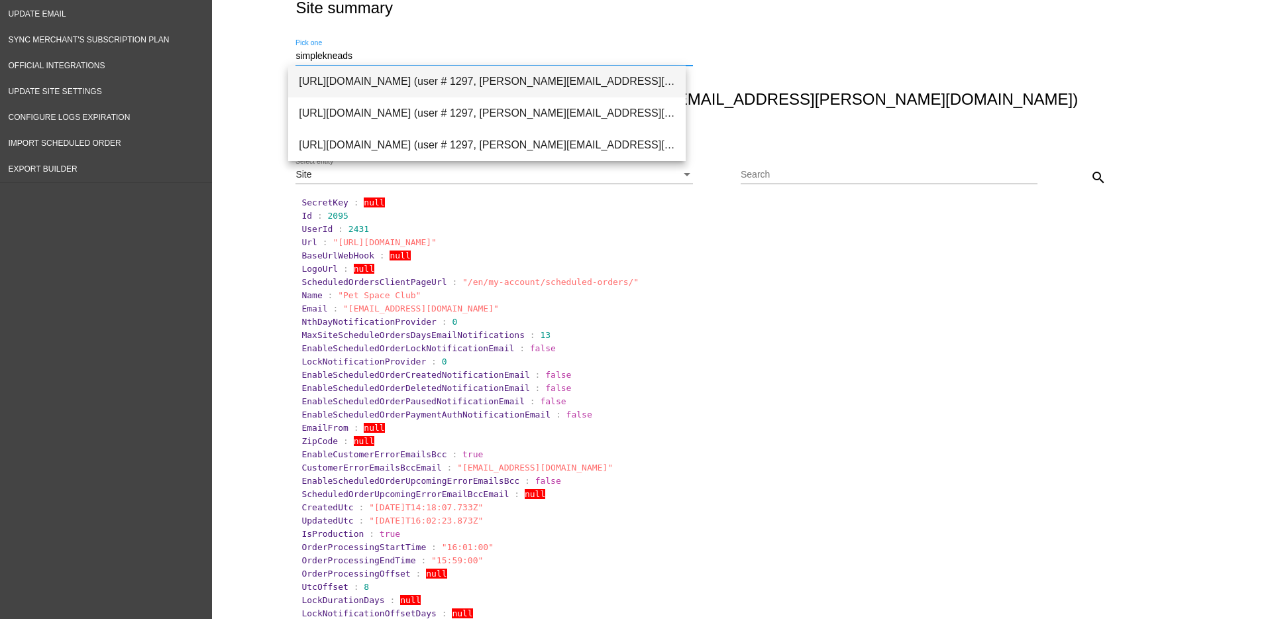
click at [405, 69] on span "[URL][DOMAIN_NAME] (user # 1297, [PERSON_NAME][EMAIL_ADDRESS][DOMAIN_NAME]) - P…" at bounding box center [487, 82] width 376 height 32
type input "[URL][DOMAIN_NAME] (user # 1297, [PERSON_NAME][EMAIL_ADDRESS][DOMAIN_NAME]) - P…"
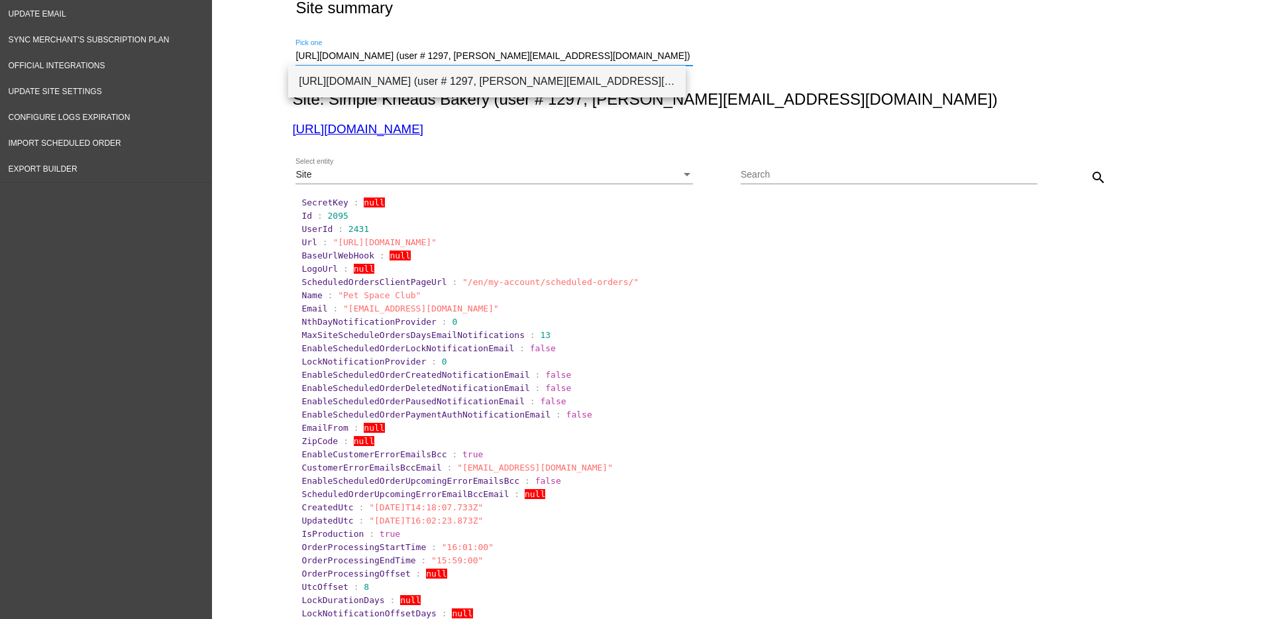
click at [606, 84] on span "[URL][DOMAIN_NAME] (user # 1297, [PERSON_NAME][EMAIL_ADDRESS][DOMAIN_NAME]) - P…" at bounding box center [487, 82] width 376 height 32
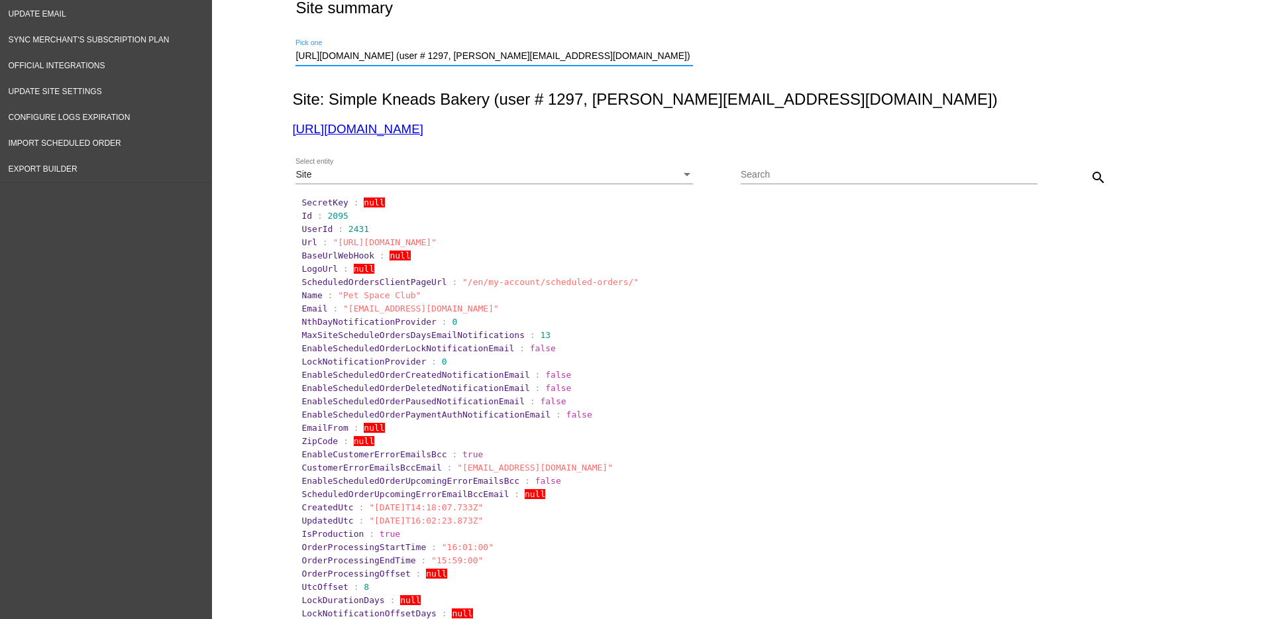
click at [801, 170] on input "Search" at bounding box center [888, 175] width 297 height 11
paste input "1007333"
type input "1007333"
click at [648, 183] on div at bounding box center [493, 183] width 397 height 1
click at [643, 174] on div "Site" at bounding box center [487, 175] width 385 height 11
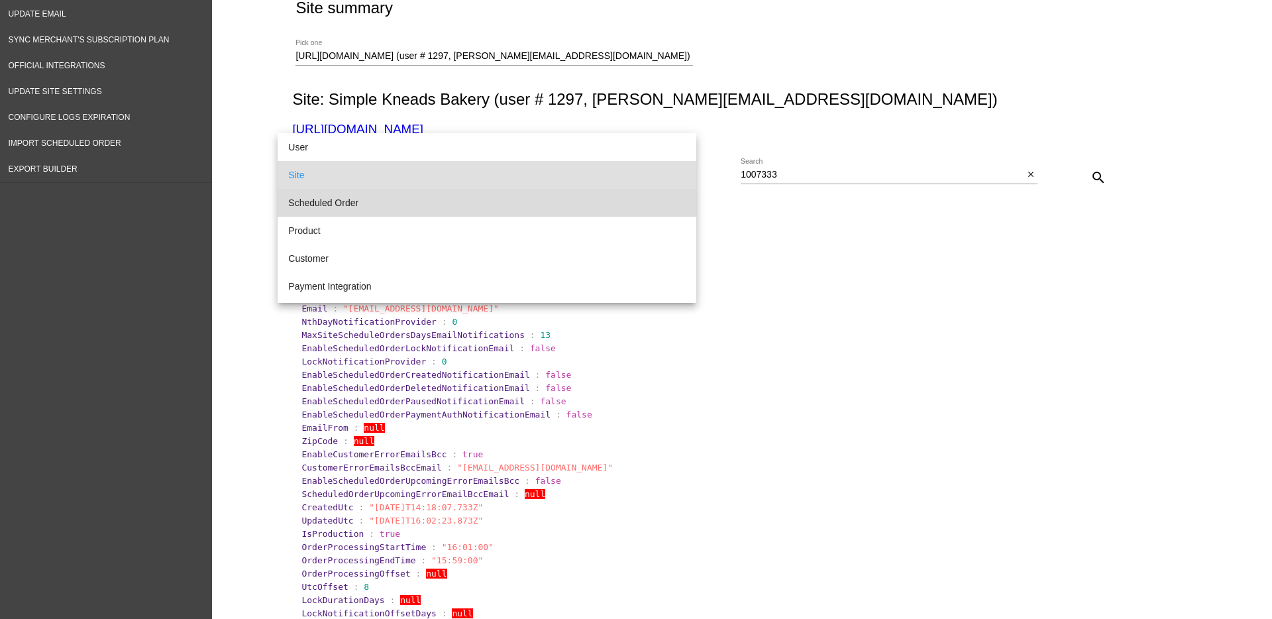
click at [593, 196] on span "Scheduled Order" at bounding box center [486, 203] width 397 height 28
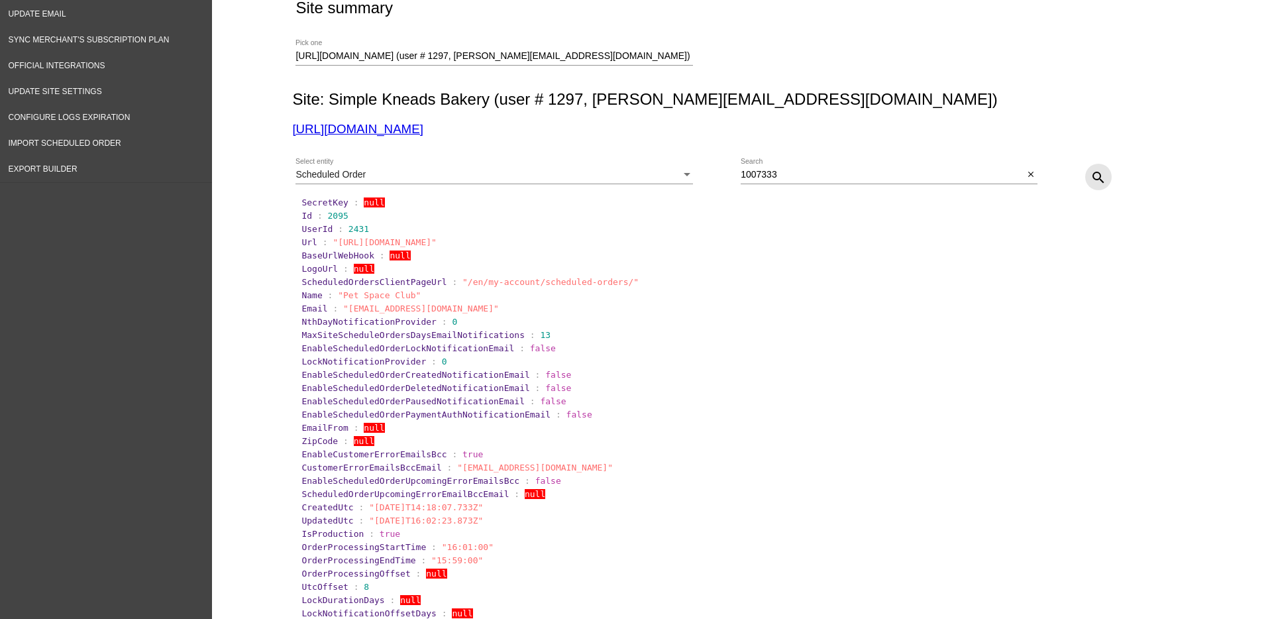
click at [1097, 173] on mat-icon "search" at bounding box center [1098, 178] width 16 height 16
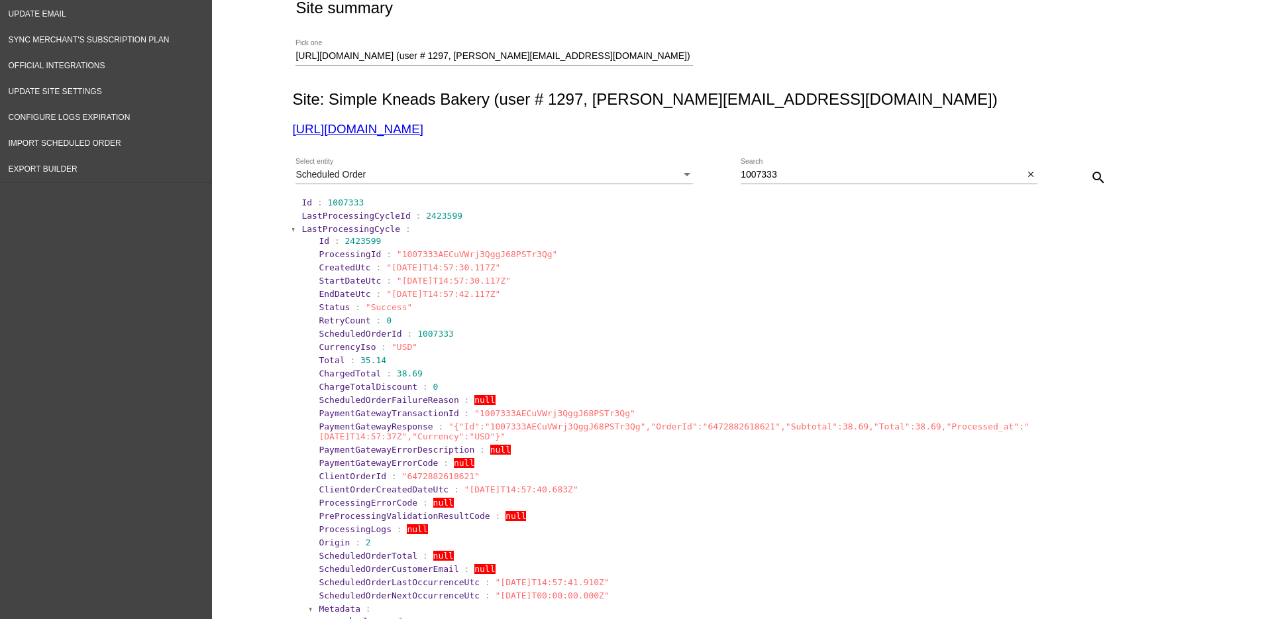
click at [301, 226] on span "LastProcessingCycle" at bounding box center [350, 229] width 99 height 10
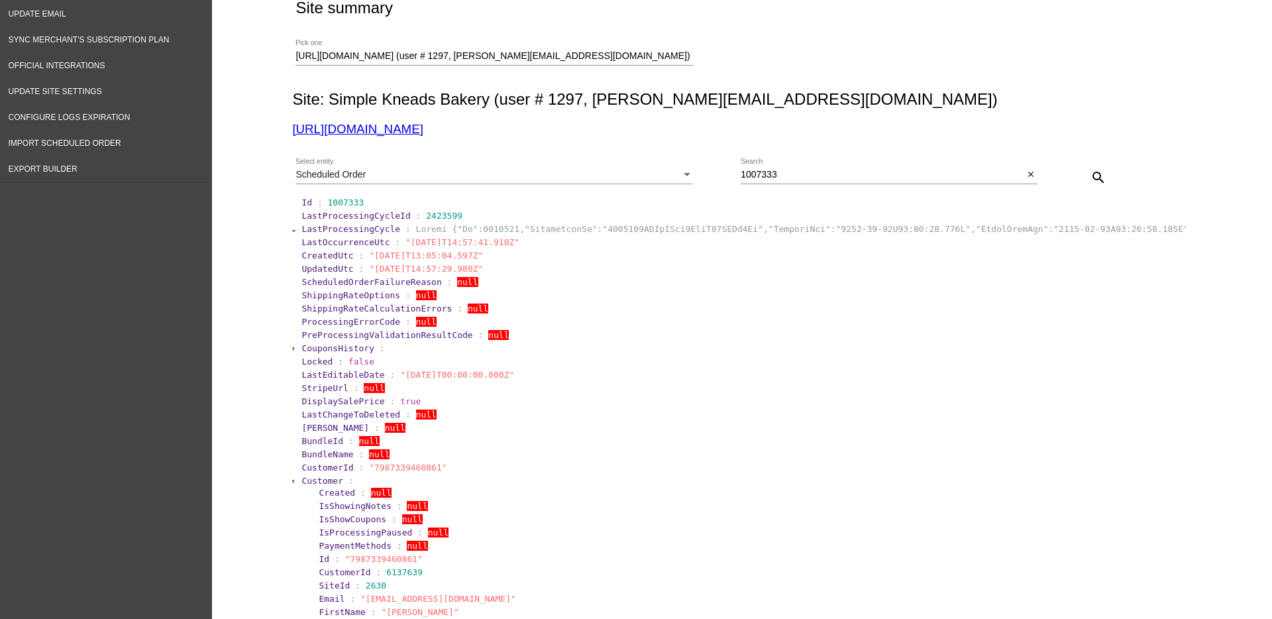
click at [308, 479] on span "Customer" at bounding box center [322, 481] width 42 height 10
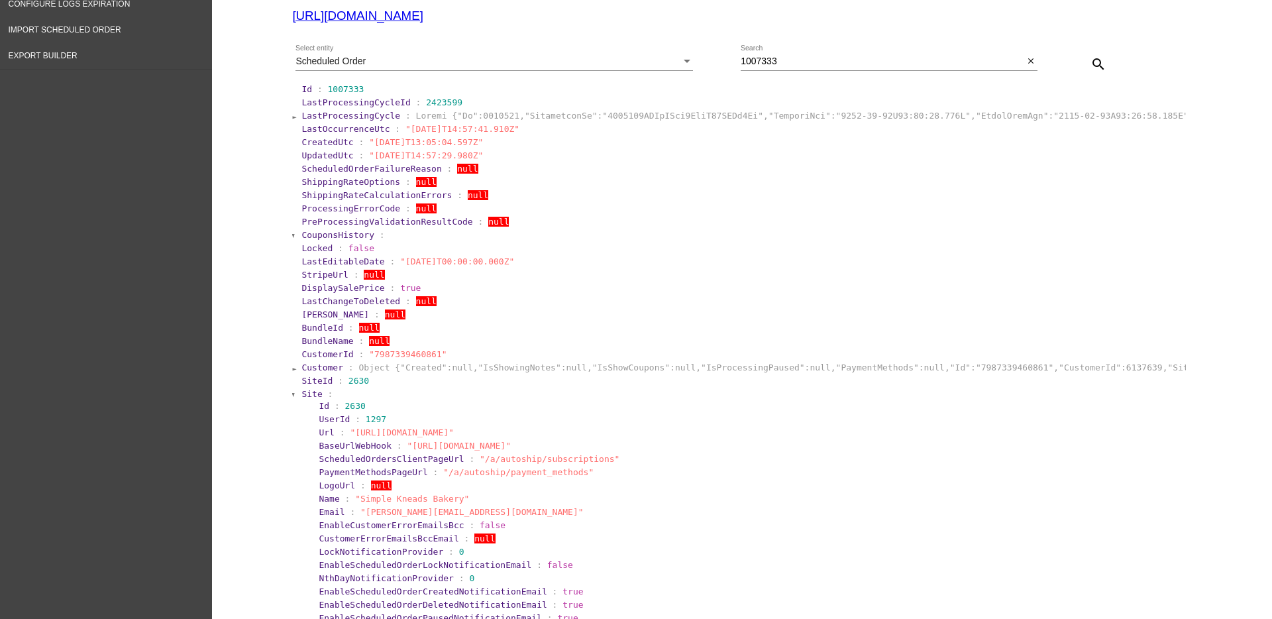
scroll to position [331, 0]
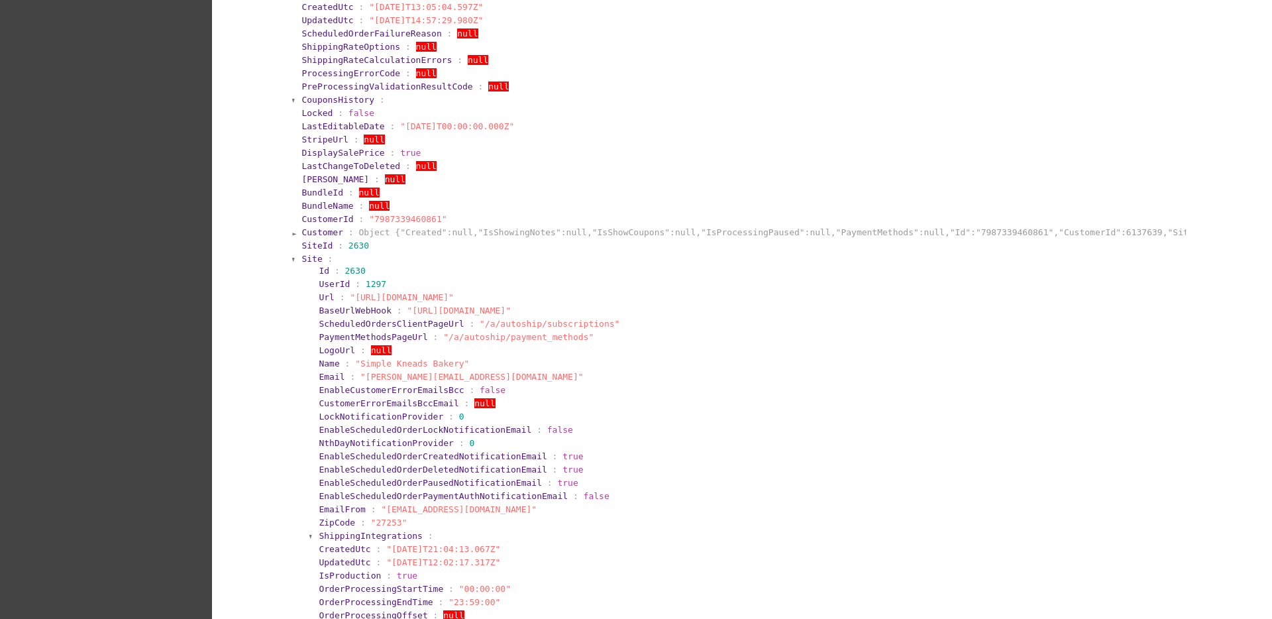
click at [305, 260] on span "Site" at bounding box center [311, 259] width 21 height 10
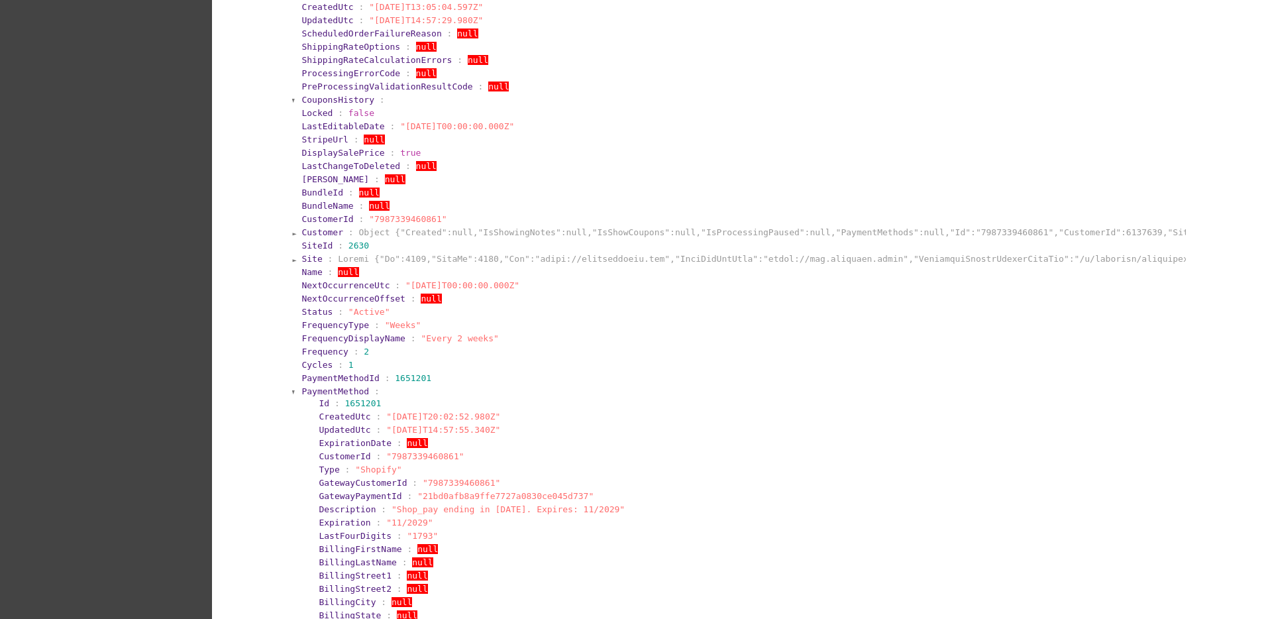
click at [306, 386] on span "PaymentMethod" at bounding box center [335, 391] width 68 height 10
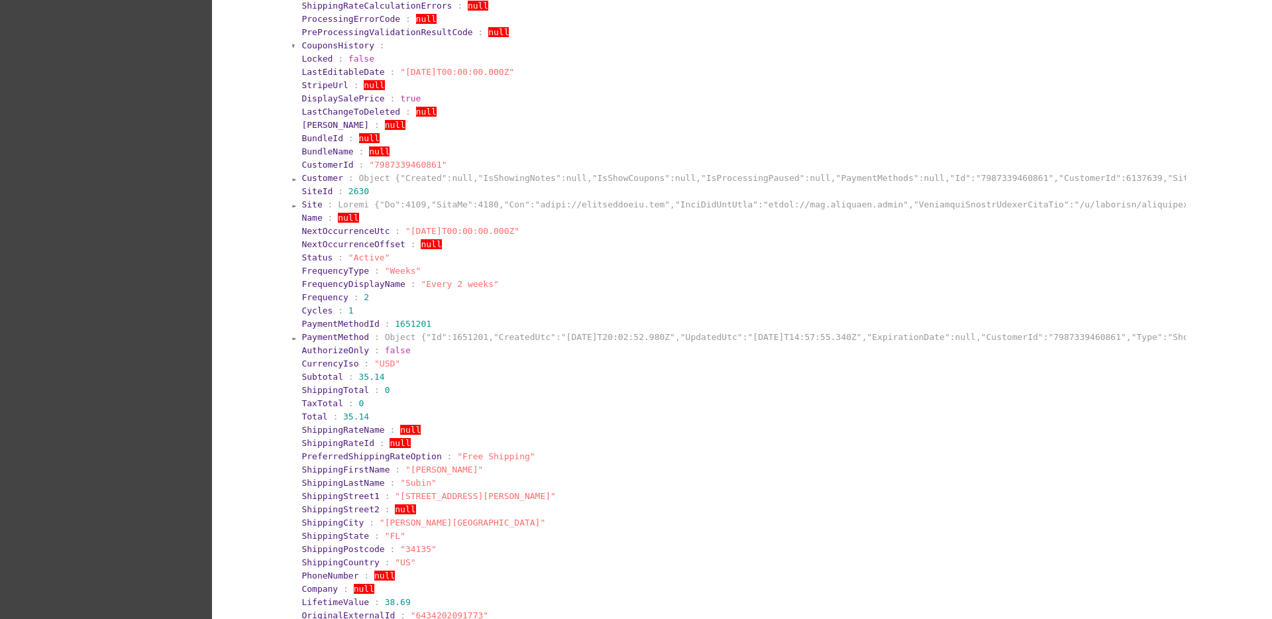
scroll to position [414, 0]
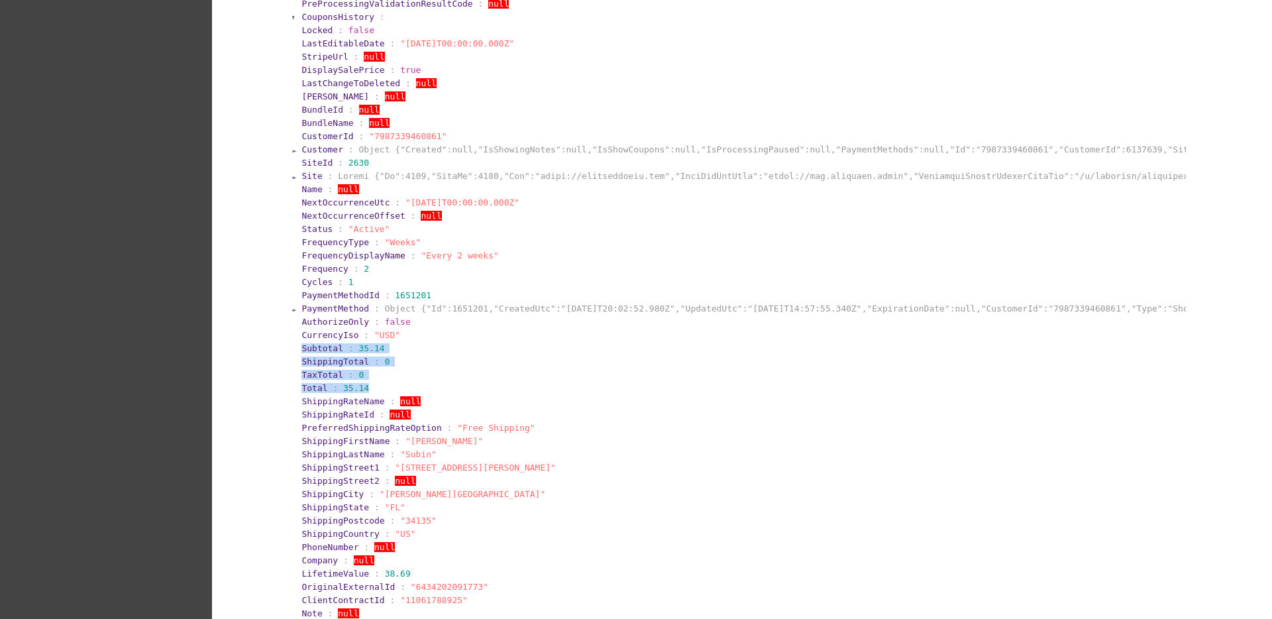
drag, startPoint x: 285, startPoint y: 342, endPoint x: 389, endPoint y: 386, distance: 113.0
copy section "Subtotal : 35.14 ShippingTotal : 0 TaxTotal : 0 Total : 35.14"
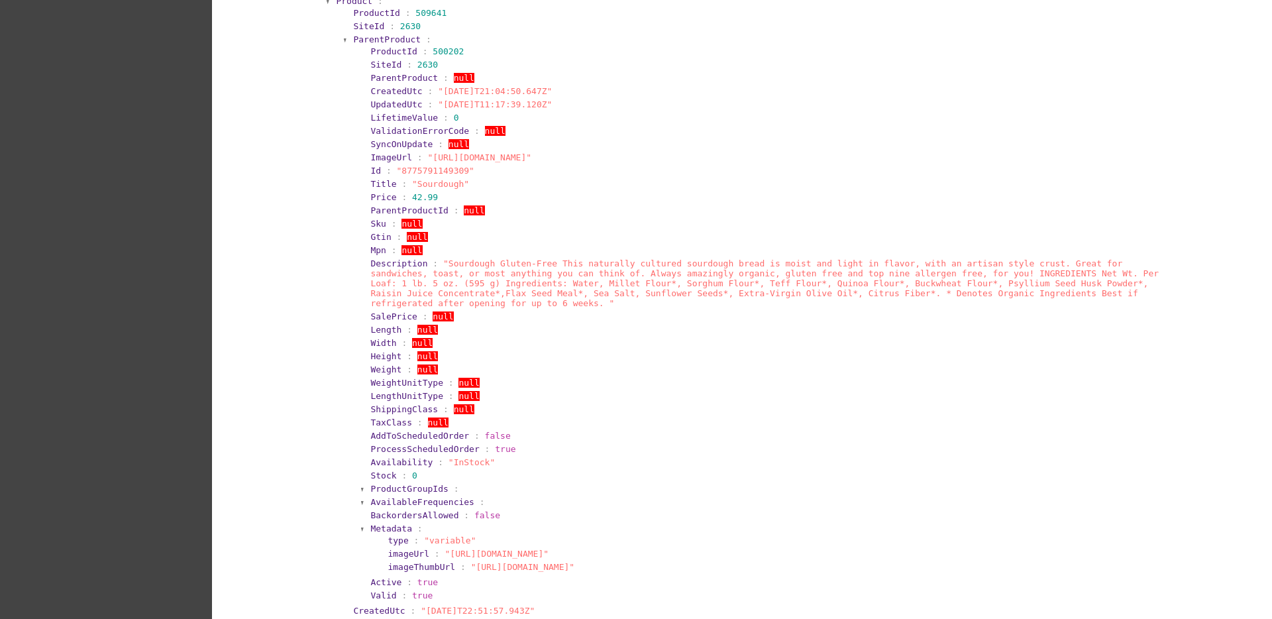
scroll to position [993, 0]
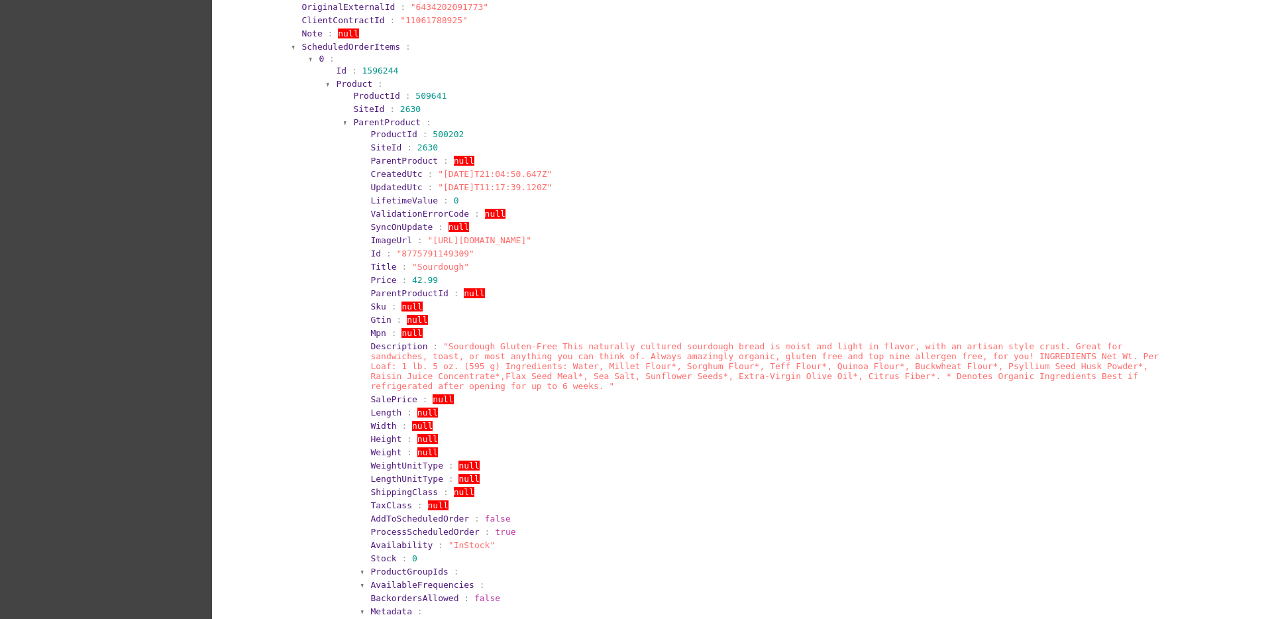
click at [385, 121] on span "ParentProduct" at bounding box center [387, 122] width 68 height 10
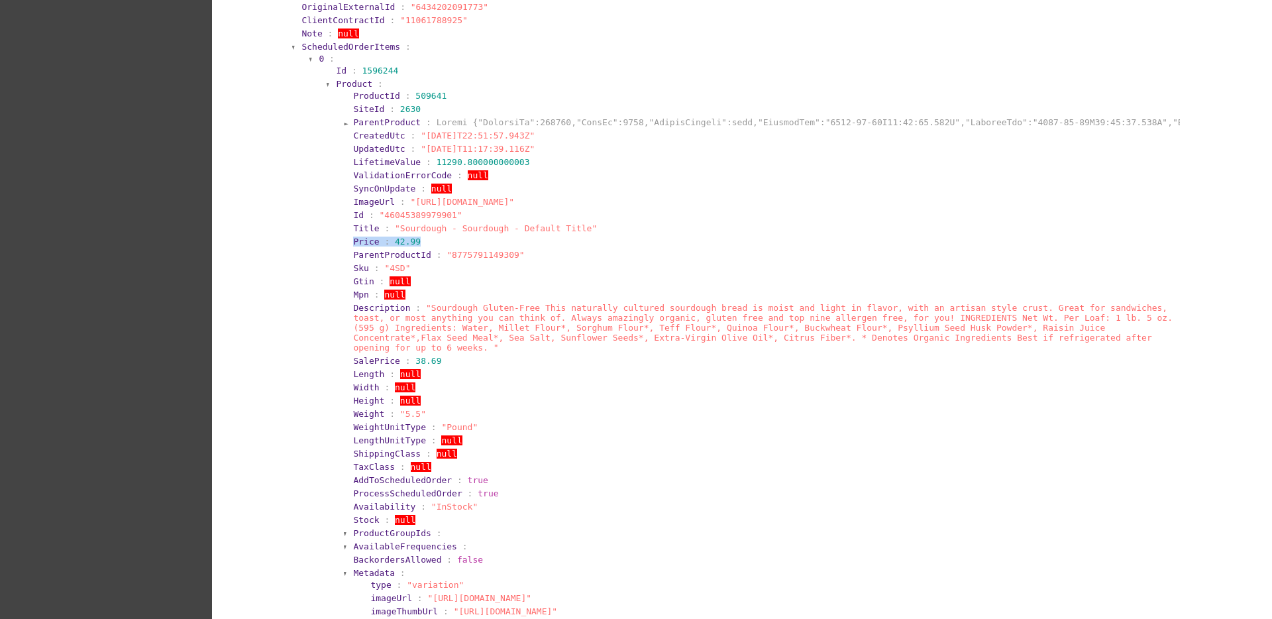
drag, startPoint x: 337, startPoint y: 242, endPoint x: 410, endPoint y: 238, distance: 73.0
click at [410, 238] on section "ProductId : 509641 SiteId : 2630 ParentProduct : CreatedUtc : "[DATE]T22:51:57.…" at bounding box center [762, 368] width 836 height 558
copy section "Price : 42.99"
drag, startPoint x: 343, startPoint y: 350, endPoint x: 491, endPoint y: 354, distance: 147.7
click at [491, 354] on section "ProductId : 509641 SiteId : 2630 ParentProduct : CreatedUtc : "[DATE]T22:51:57.…" at bounding box center [762, 368] width 836 height 558
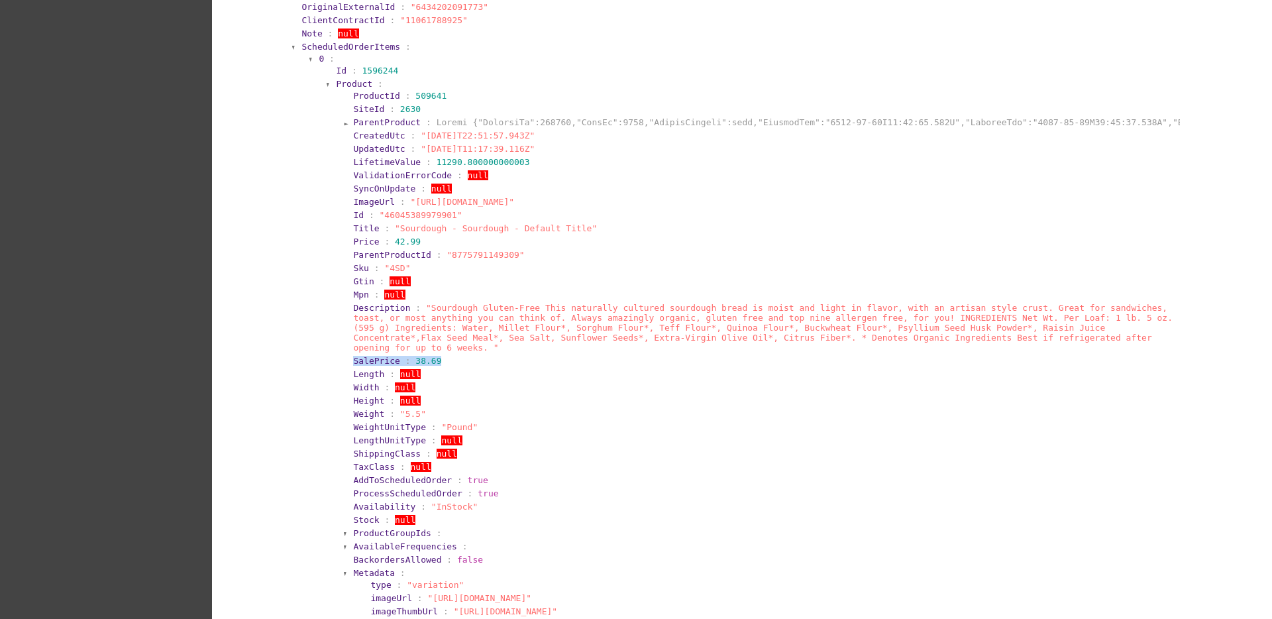
copy section "SalePrice : 38.69"
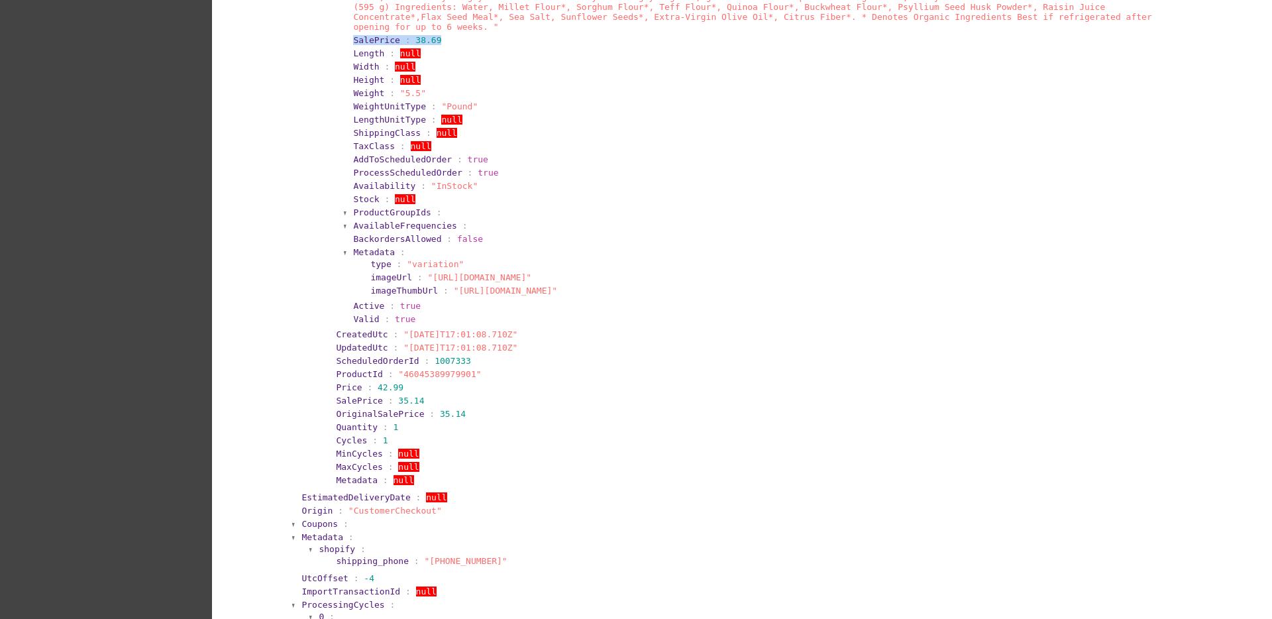
scroll to position [1325, 0]
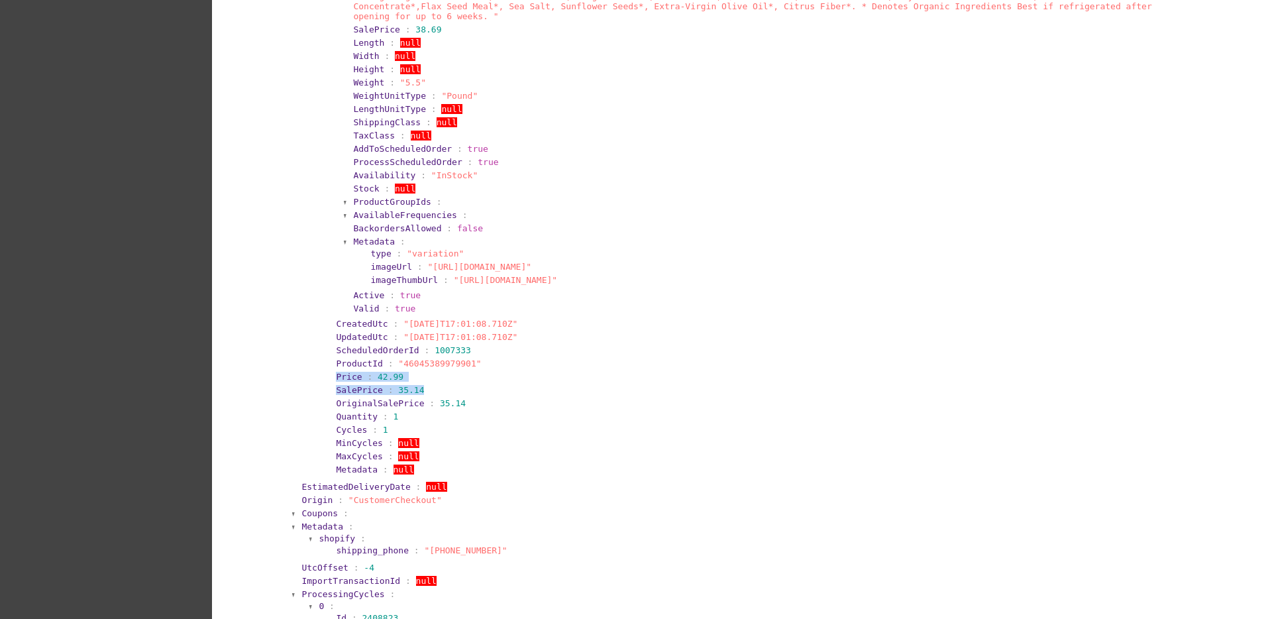
drag, startPoint x: 323, startPoint y: 364, endPoint x: 423, endPoint y: 380, distance: 101.9
click at [423, 380] on section "Id : 1596244 Product : ProductId : 509641 SiteId : 2630 ParentProduct : Created…" at bounding box center [754, 104] width 855 height 744
copy section "Price : 42.99 SalePrice : 35.14"
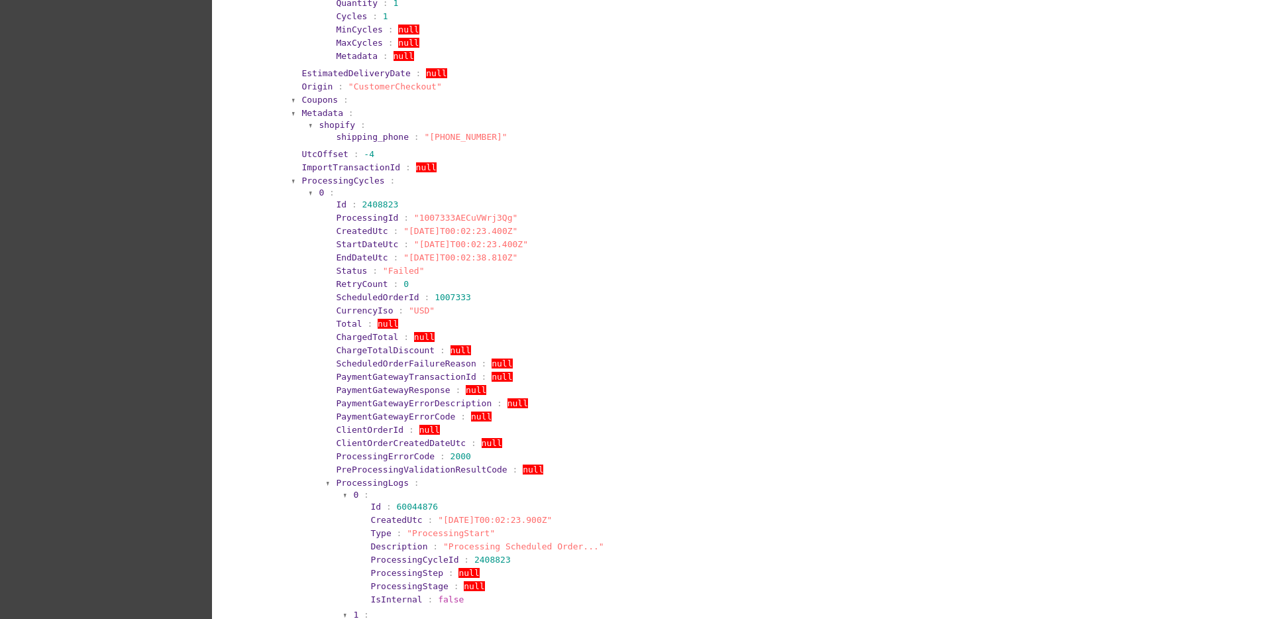
scroll to position [1738, 0]
click at [340, 175] on span "ProcessingCycles" at bounding box center [342, 180] width 83 height 10
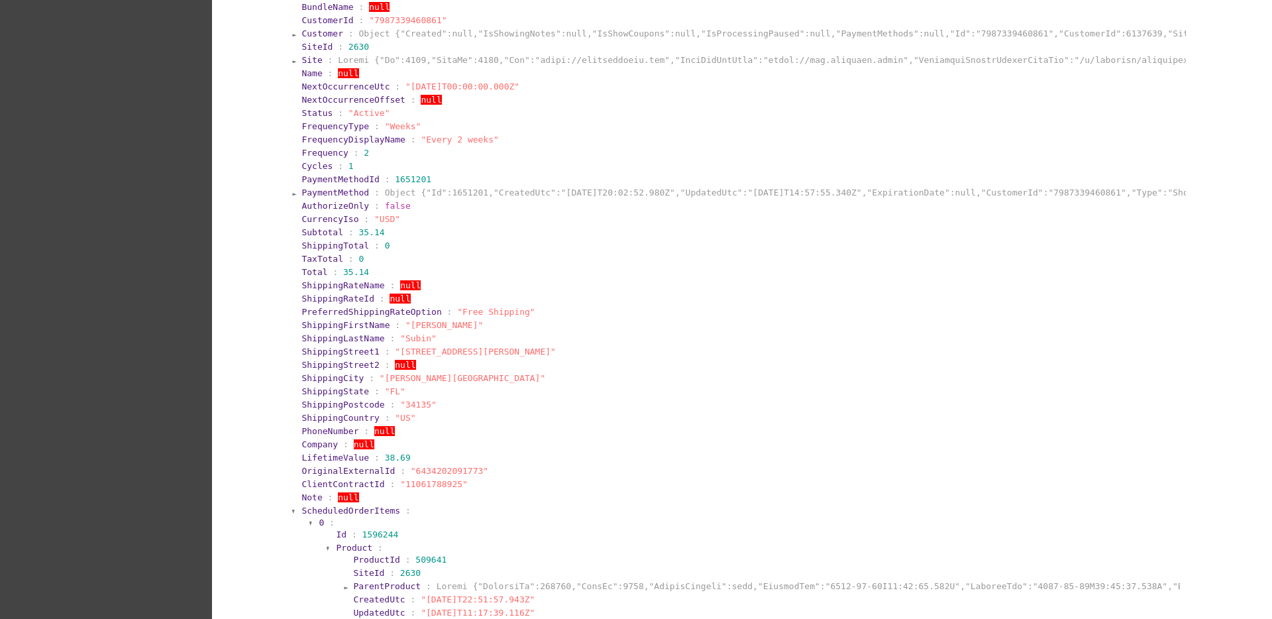
scroll to position [199, 0]
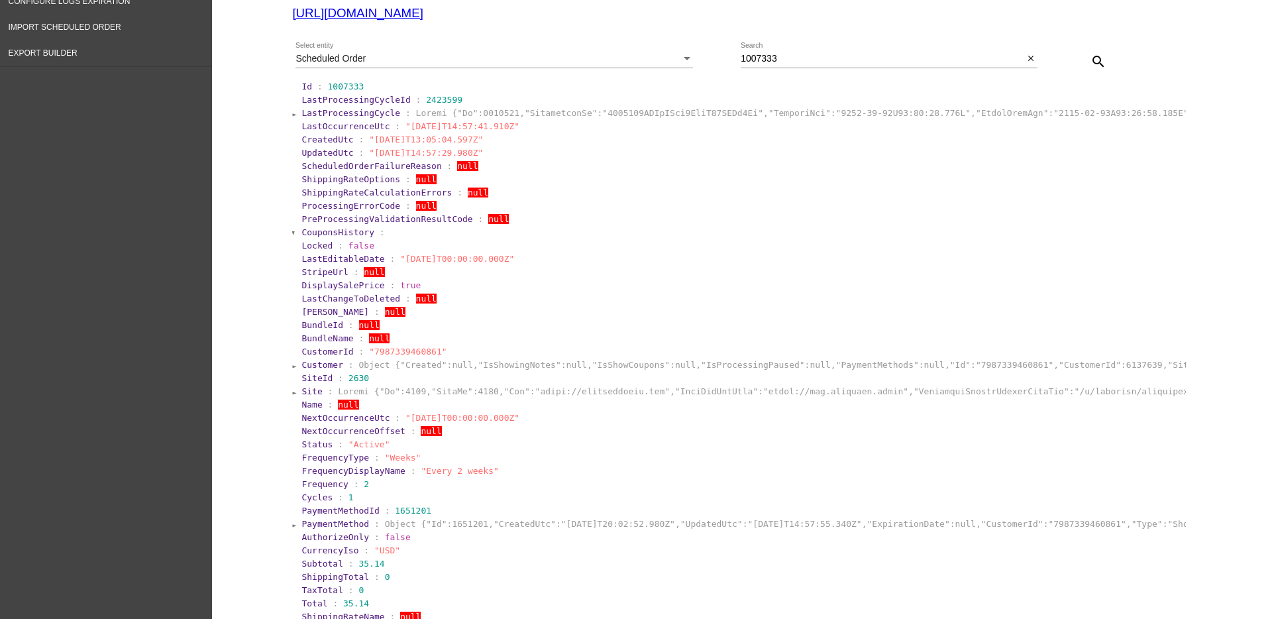
click at [375, 114] on span "LastProcessingCycle" at bounding box center [350, 113] width 99 height 10
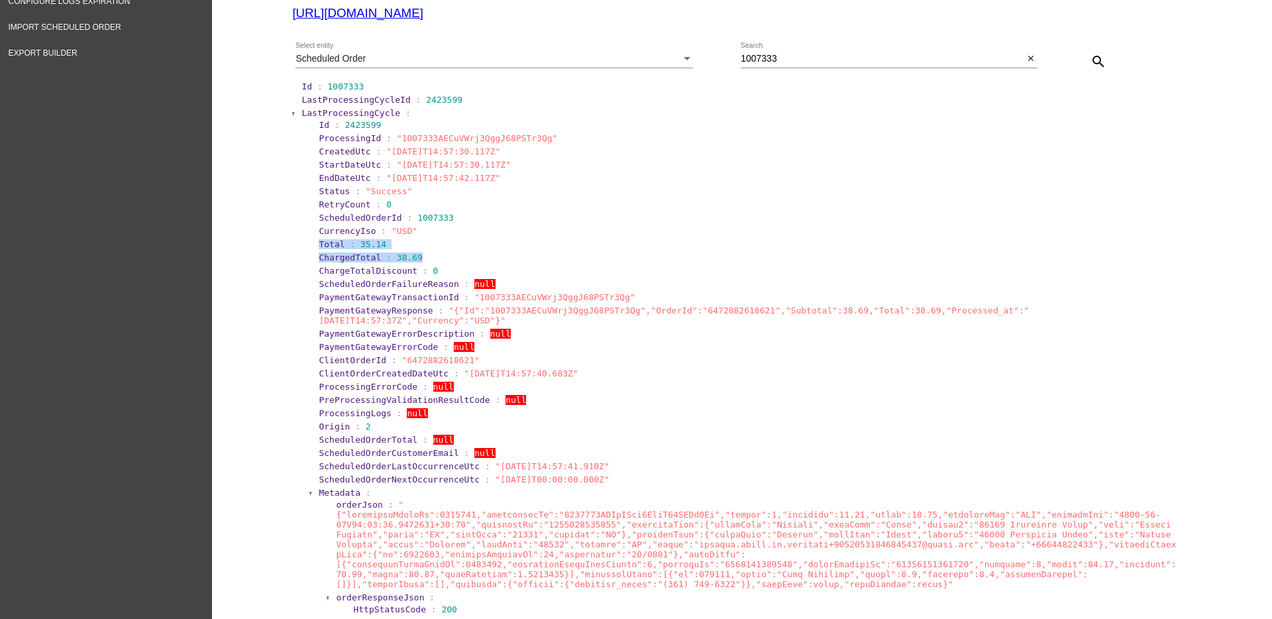
drag, startPoint x: 295, startPoint y: 242, endPoint x: 414, endPoint y: 258, distance: 120.3
click at [414, 258] on section "LastProcessingCycle : Id : 2423599 ProcessingId : "1007333AECuVWrj3QggJ68PSTr3Q…" at bounding box center [742, 600] width 885 height 987
copy section "Total : 35.14 ChargedTotal : 38.69"
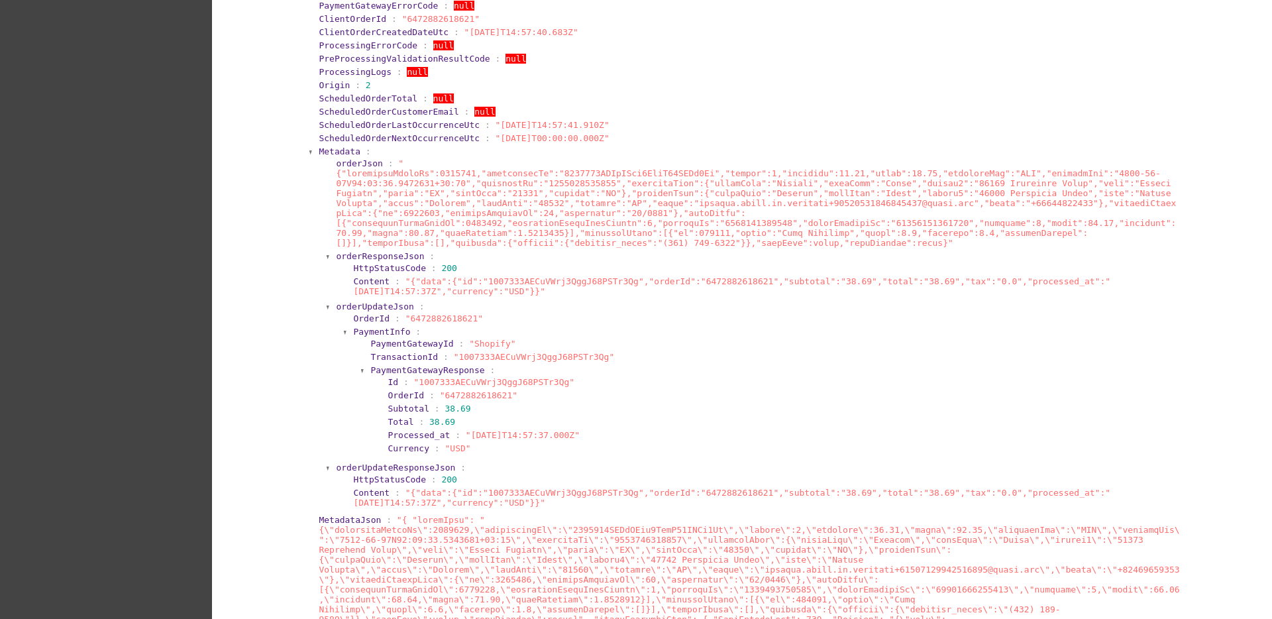
scroll to position [530, 0]
